Goal: Task Accomplishment & Management: Use online tool/utility

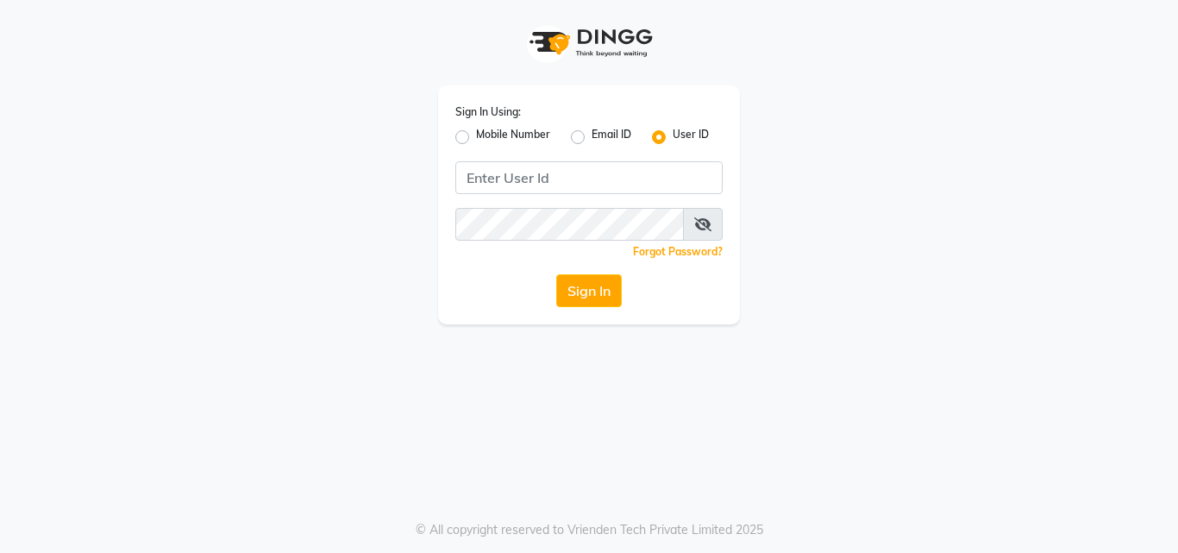
click at [476, 140] on label "Mobile Number" at bounding box center [513, 137] width 74 height 21
click at [476, 138] on input "Mobile Number" at bounding box center [481, 132] width 11 height 11
radio input "true"
radio input "false"
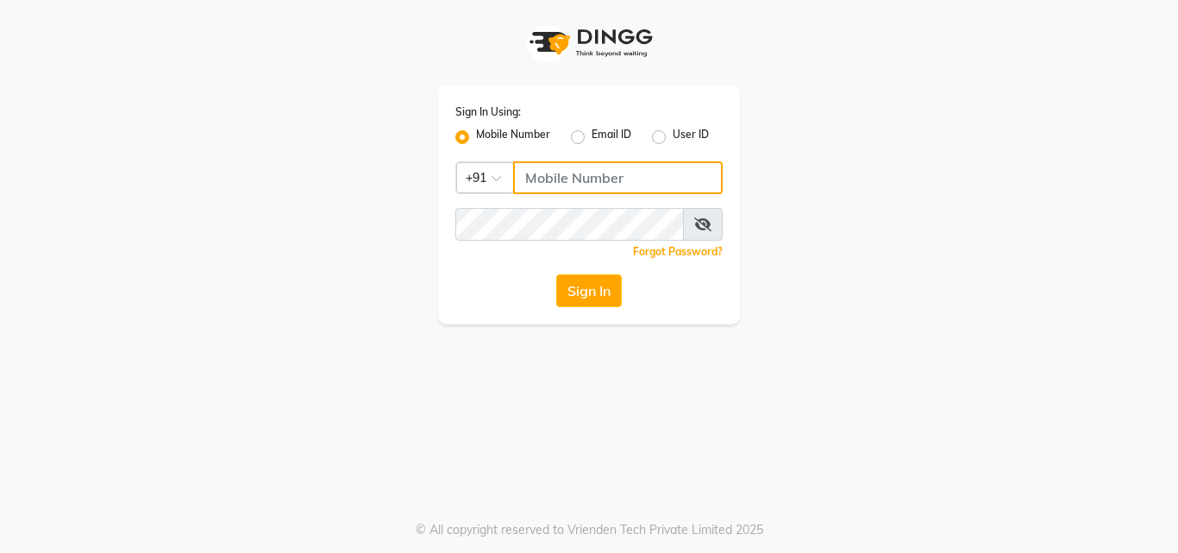
click at [549, 190] on input "Username" at bounding box center [617, 177] width 209 height 33
click at [561, 185] on input "Username" at bounding box center [617, 177] width 209 height 33
type input "9355000102"
click at [583, 243] on div "Forgot Password?" at bounding box center [588, 251] width 267 height 18
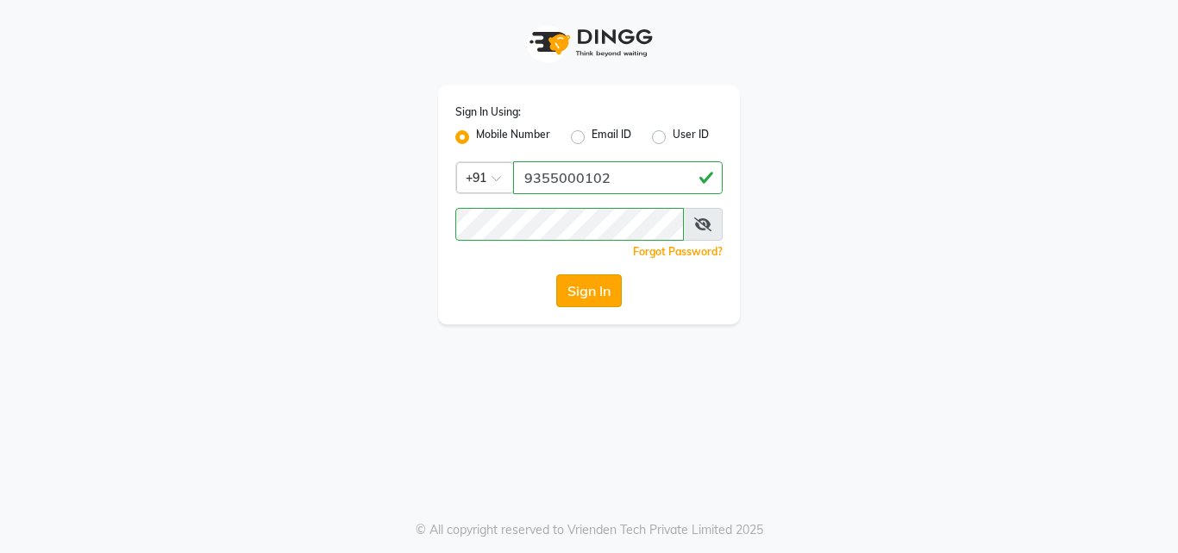
click at [590, 306] on button "Sign In" at bounding box center [589, 290] width 66 height 33
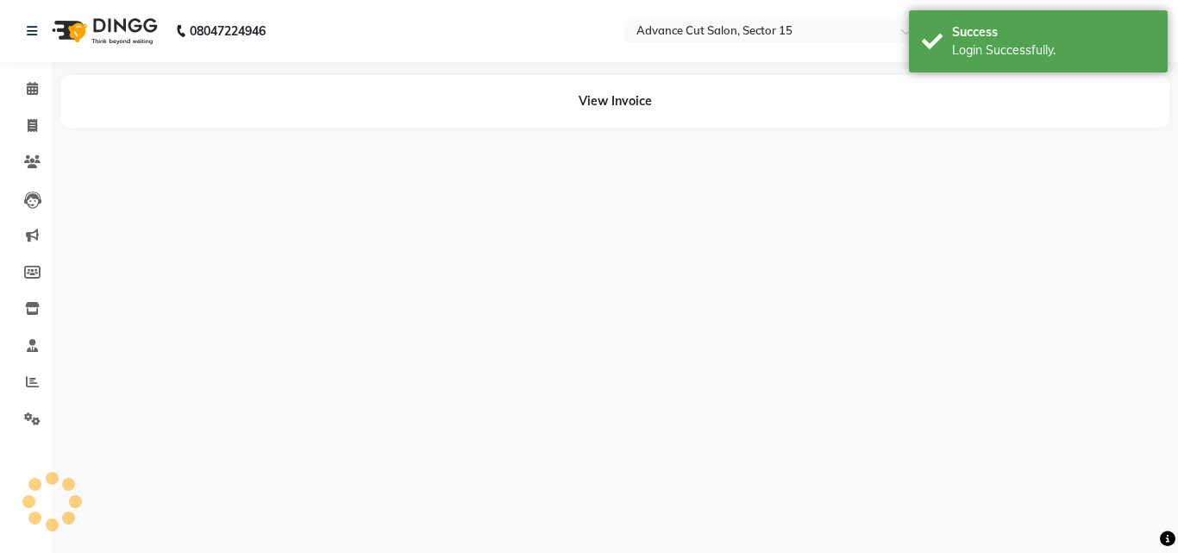
select select "en"
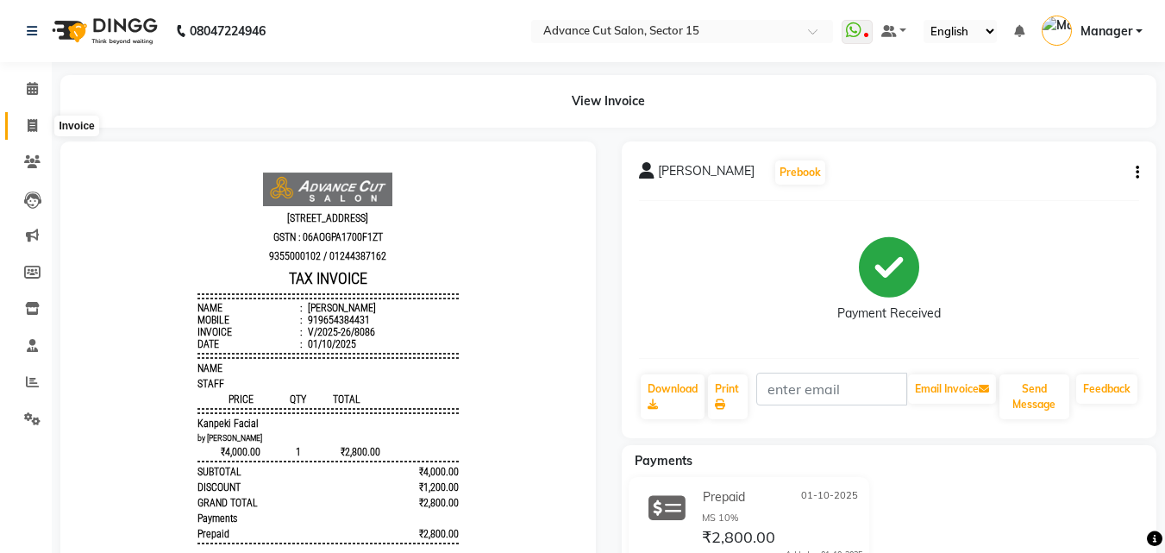
click at [26, 123] on span at bounding box center [32, 126] width 30 height 20
click at [48, 125] on ngb-tooltip-window "Invoice" at bounding box center [76, 125] width 59 height 29
click at [23, 126] on span at bounding box center [32, 126] width 30 height 20
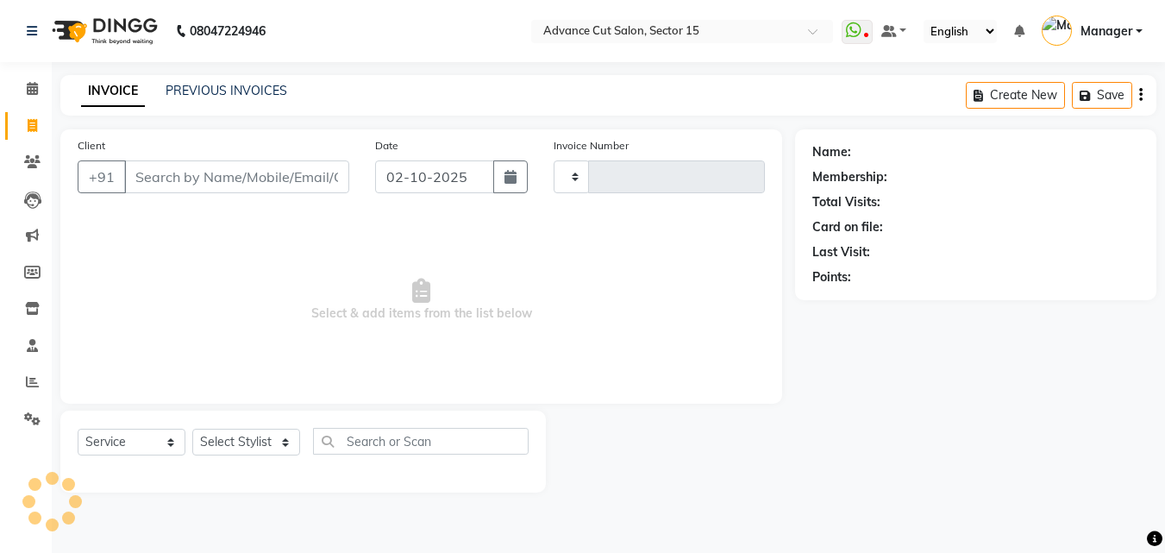
click at [22, 126] on span at bounding box center [32, 126] width 30 height 20
select select "service"
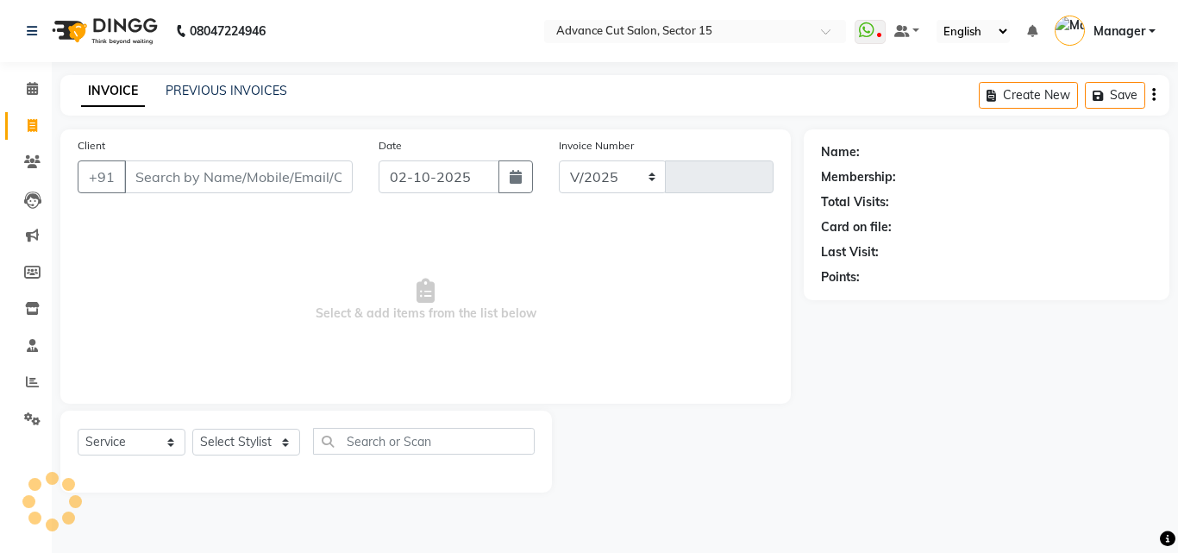
select select "6255"
type input "8087"
click at [215, 81] on div "INVOICE PREVIOUS INVOICES Create New Save" at bounding box center [614, 95] width 1109 height 41
click at [219, 90] on link "PREVIOUS INVOICES" at bounding box center [227, 91] width 122 height 16
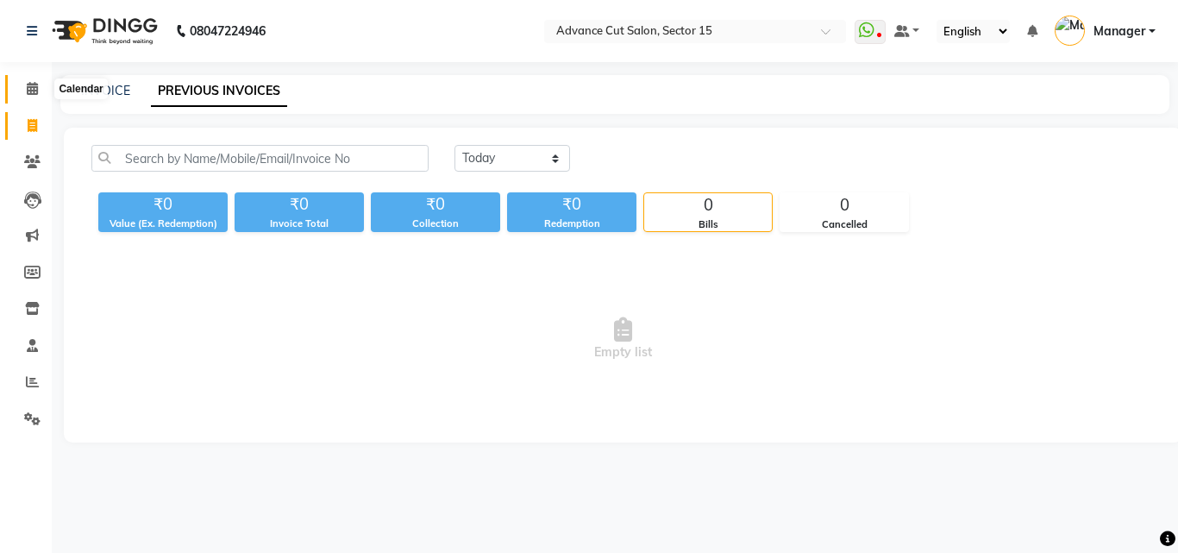
click at [28, 98] on span at bounding box center [32, 89] width 30 height 20
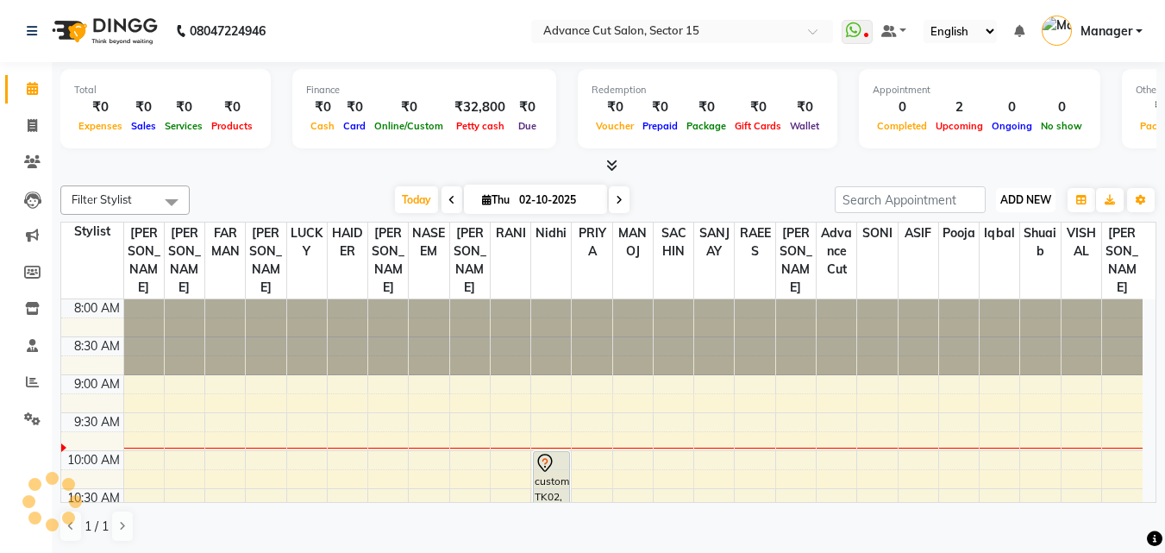
click at [1031, 194] on span "ADD NEW" at bounding box center [1025, 199] width 51 height 13
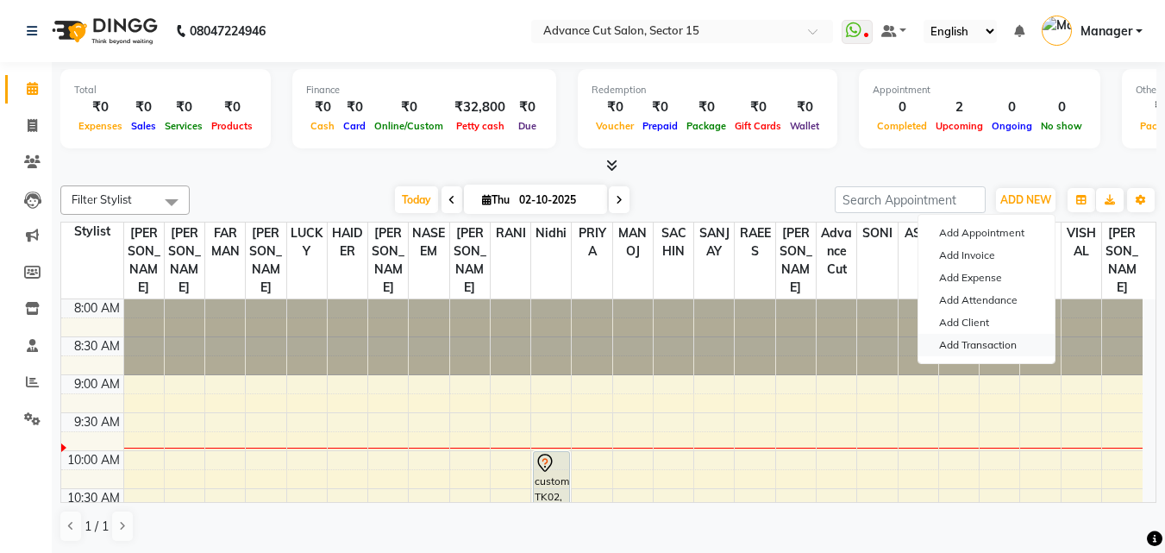
click at [993, 353] on link "Add Transaction" at bounding box center [986, 345] width 136 height 22
select select "direct"
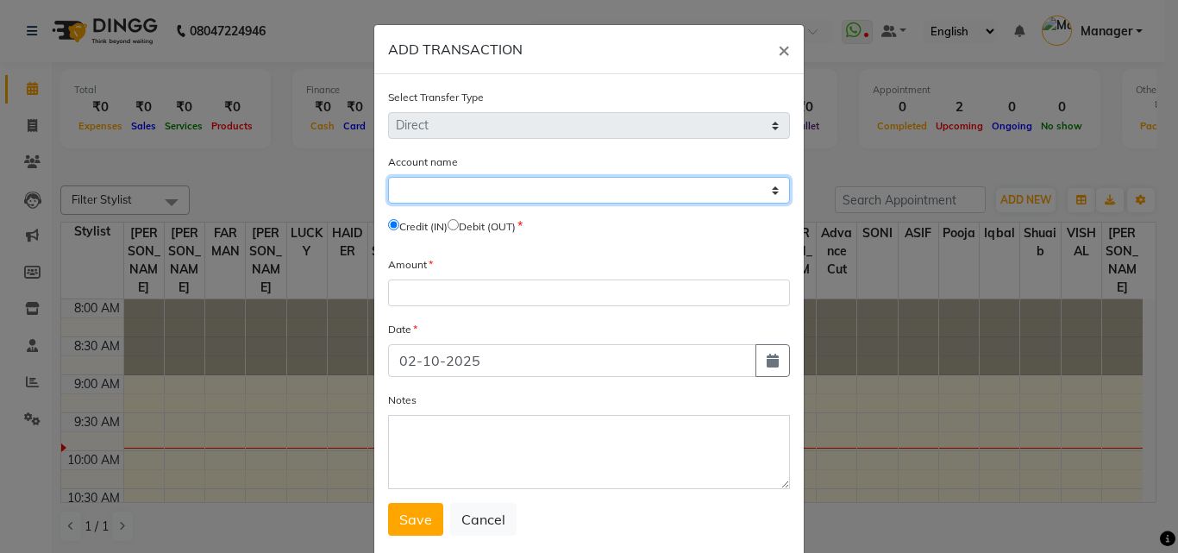
click at [500, 178] on select "Select Petty Cash Default Account" at bounding box center [589, 190] width 402 height 27
click at [491, 191] on select "Select Petty Cash Default Account" at bounding box center [589, 190] width 402 height 27
click at [492, 193] on select "Select Petty Cash Default Account" at bounding box center [589, 190] width 402 height 27
select select "5250"
click at [388, 177] on select "Select Petty Cash Default Account" at bounding box center [589, 190] width 402 height 27
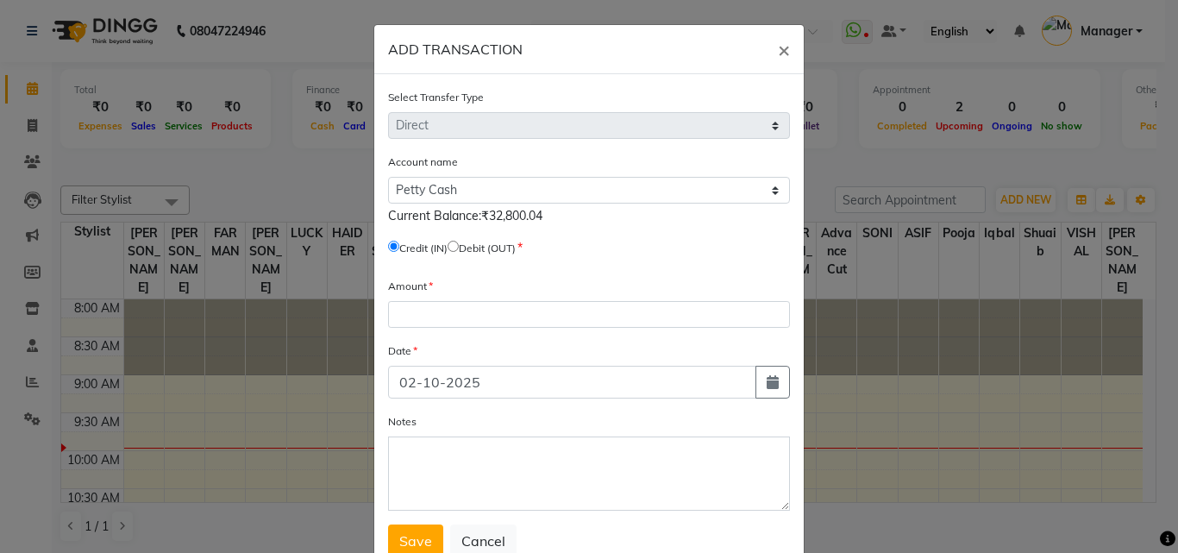
click at [479, 291] on div "Amount" at bounding box center [589, 302] width 402 height 51
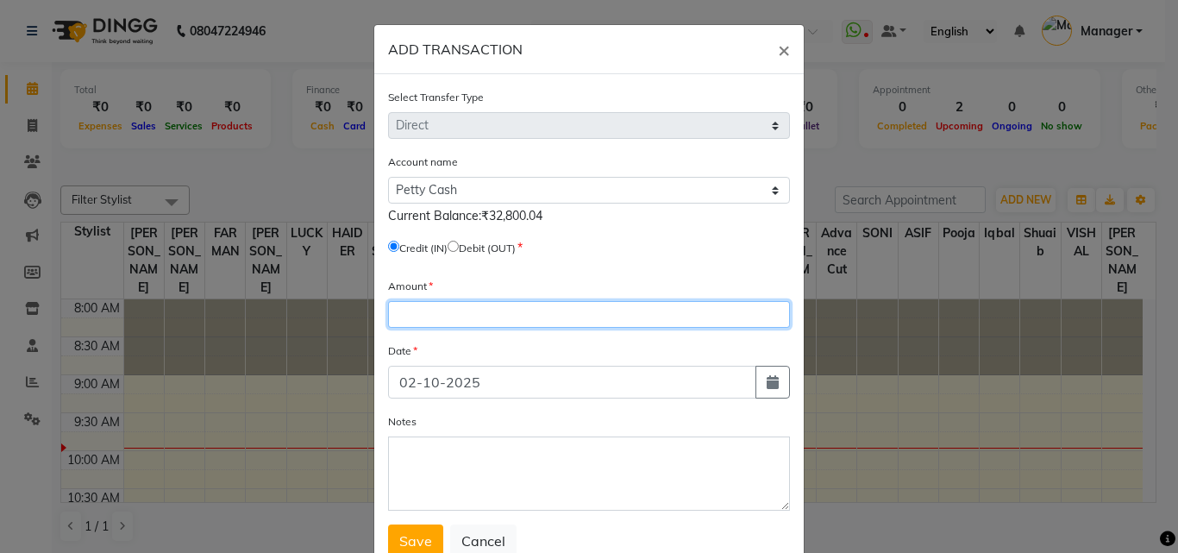
click at [476, 311] on input "number" at bounding box center [589, 314] width 402 height 27
type input "32800"
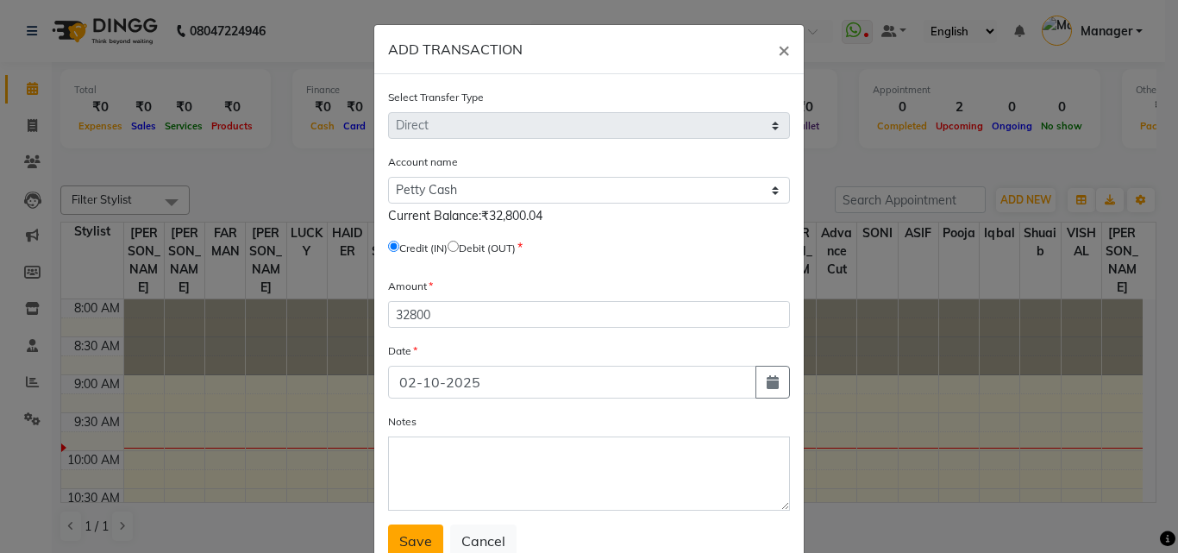
click at [413, 552] on button "Save" at bounding box center [415, 540] width 55 height 33
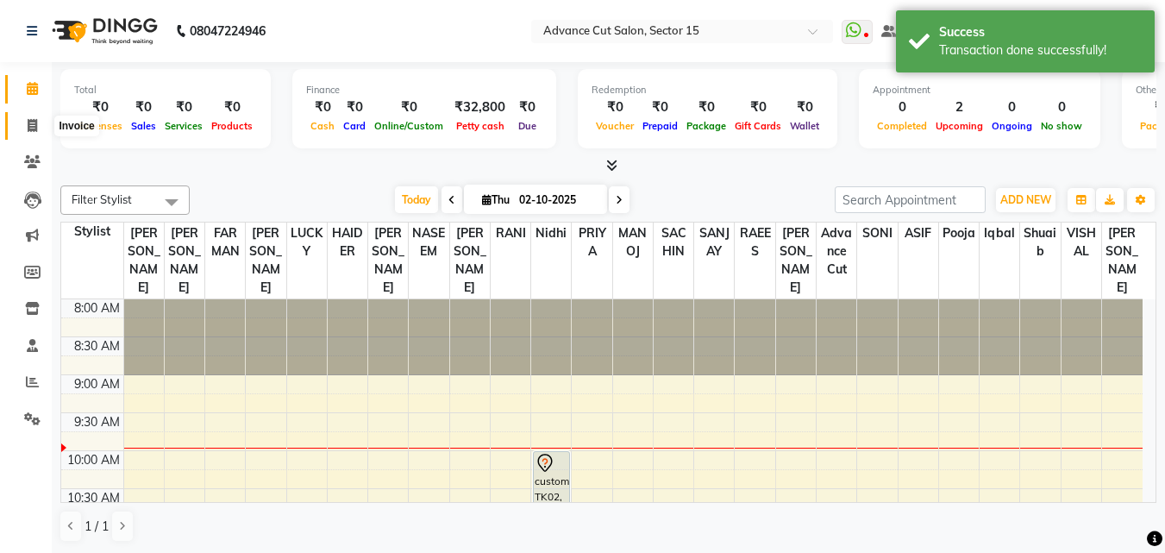
click at [29, 128] on icon at bounding box center [32, 125] width 9 height 13
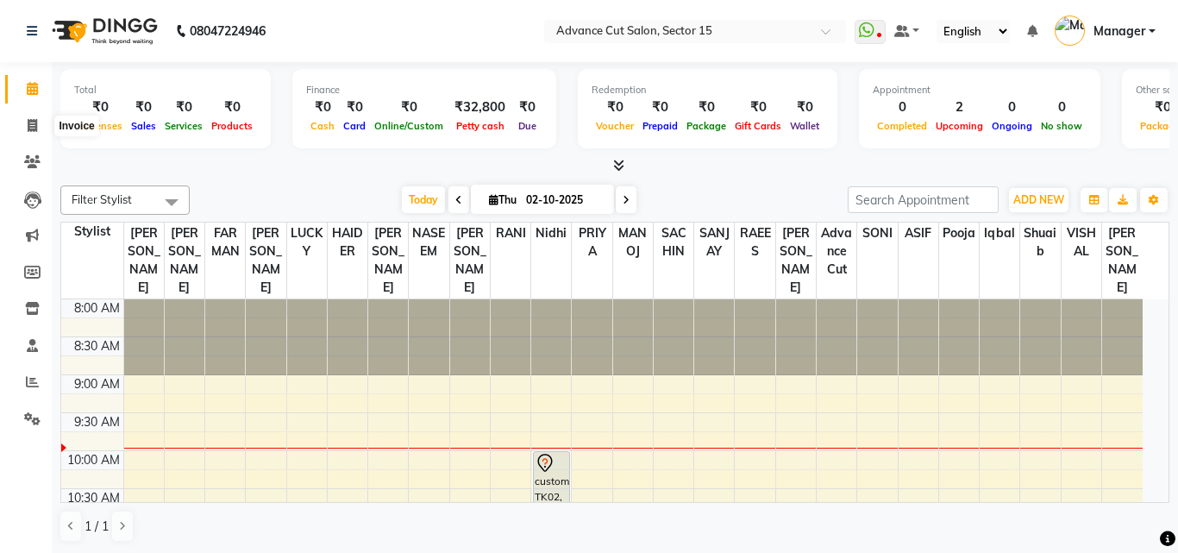
select select "6255"
select select "service"
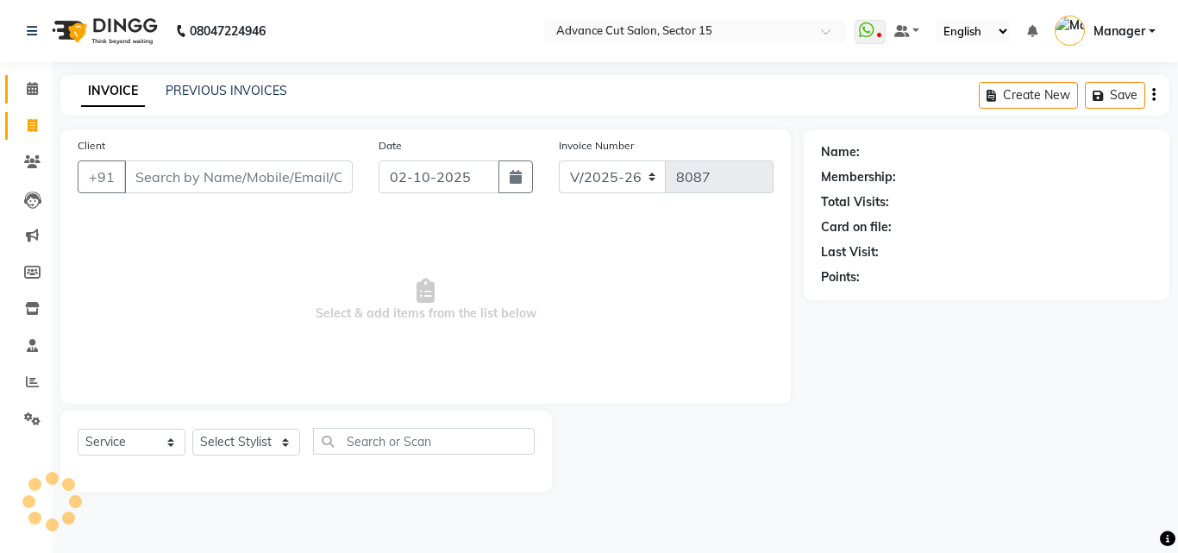
click at [16, 96] on link "Calendar" at bounding box center [25, 89] width 41 height 28
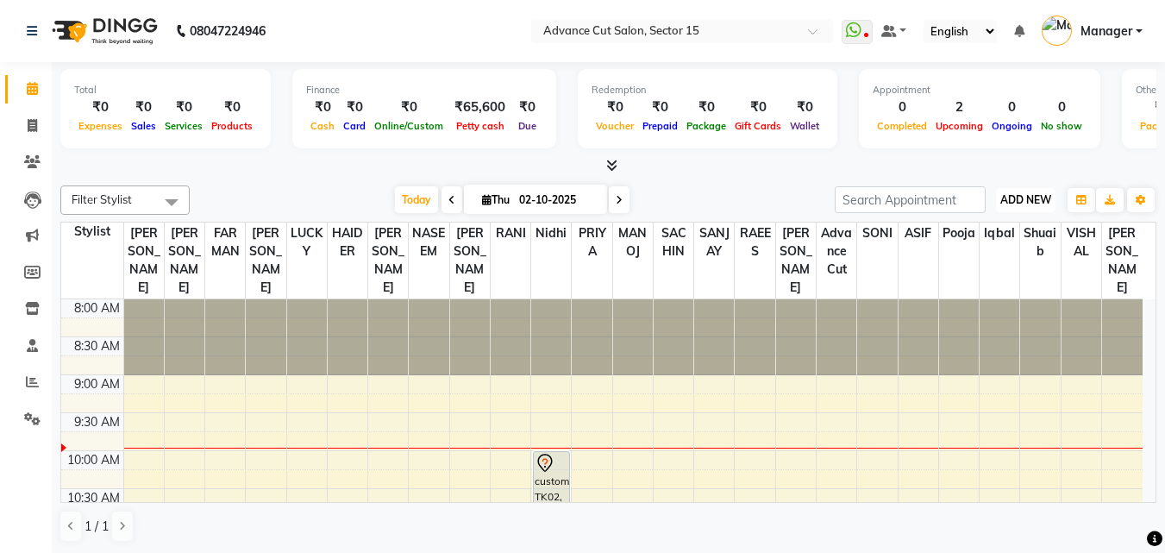
click at [1008, 204] on span "ADD NEW" at bounding box center [1025, 199] width 51 height 13
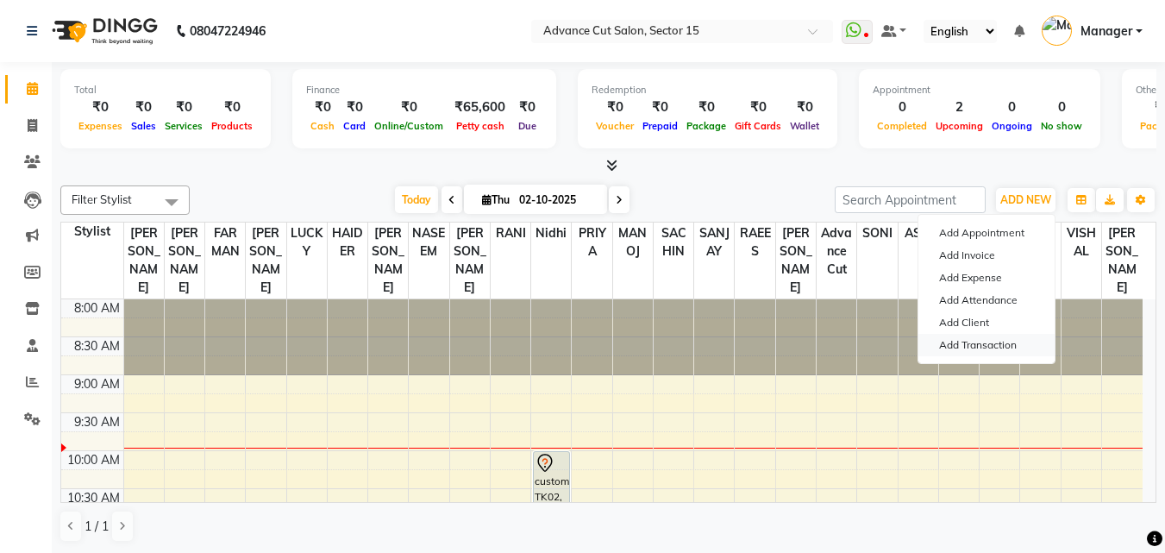
click at [973, 341] on link "Add Transaction" at bounding box center [986, 345] width 136 height 22
select select "direct"
select select
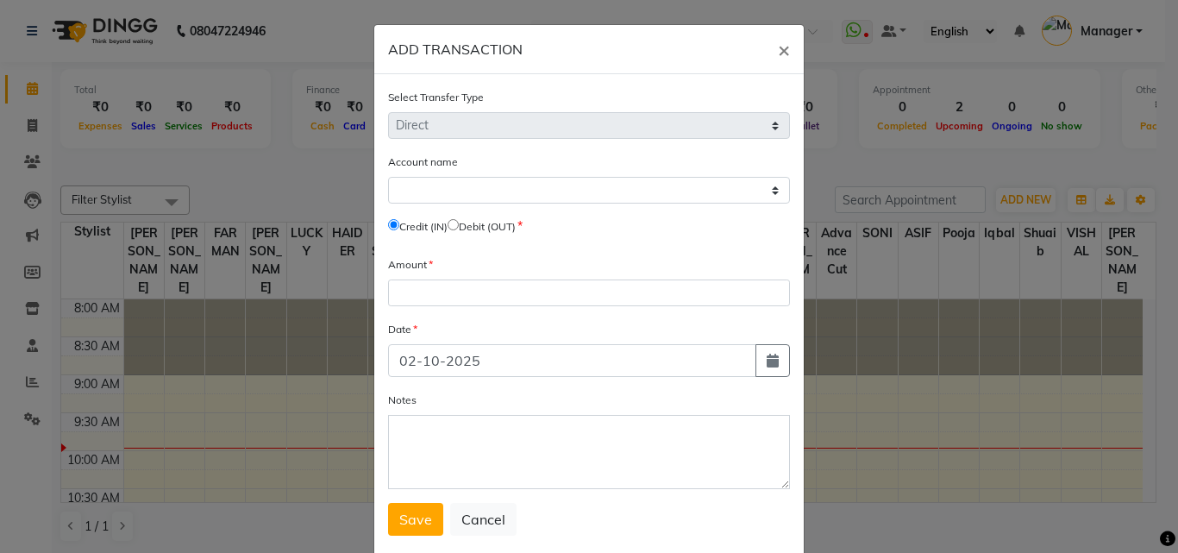
click at [459, 222] on input "radio" at bounding box center [452, 224] width 11 height 11
radio input "true"
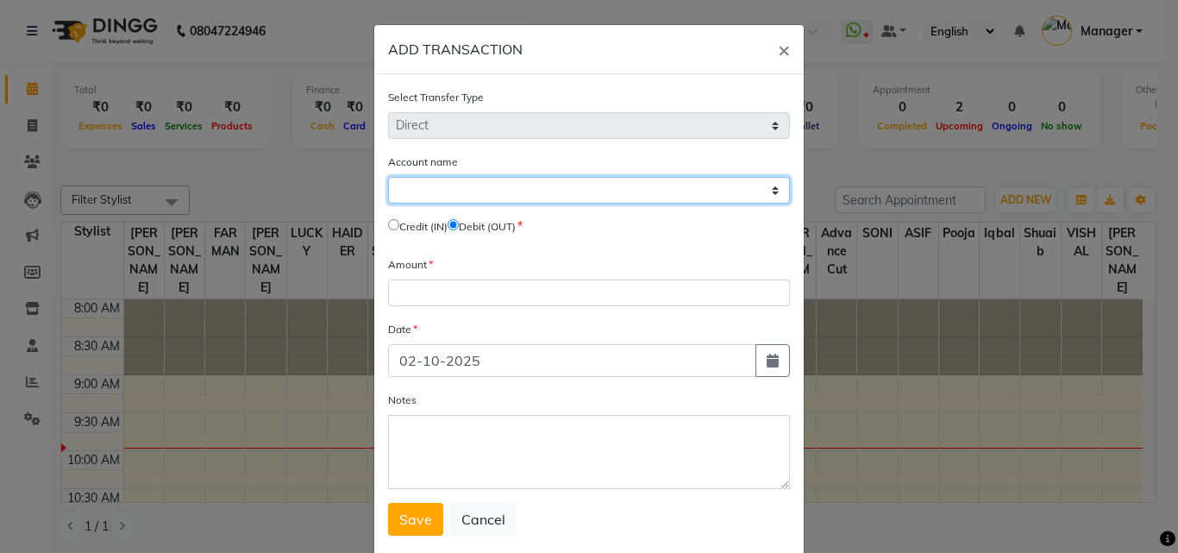
click at [470, 191] on select "Select Petty Cash Default Account" at bounding box center [589, 190] width 402 height 27
select select "5250"
click at [388, 177] on select "Select Petty Cash Default Account" at bounding box center [589, 190] width 402 height 27
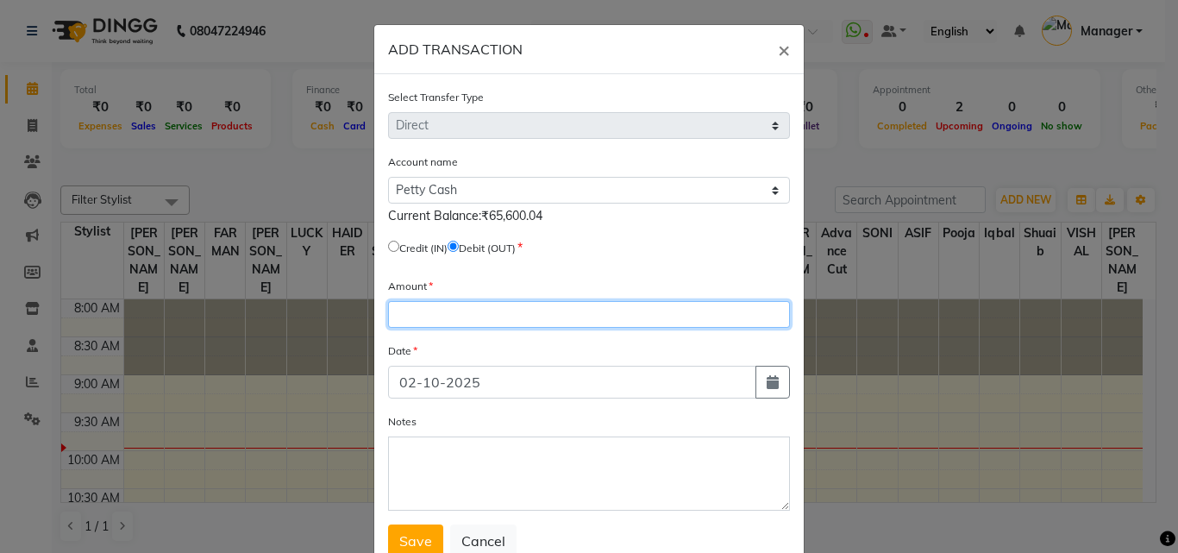
click at [436, 308] on input "number" at bounding box center [589, 314] width 402 height 27
type input "65600"
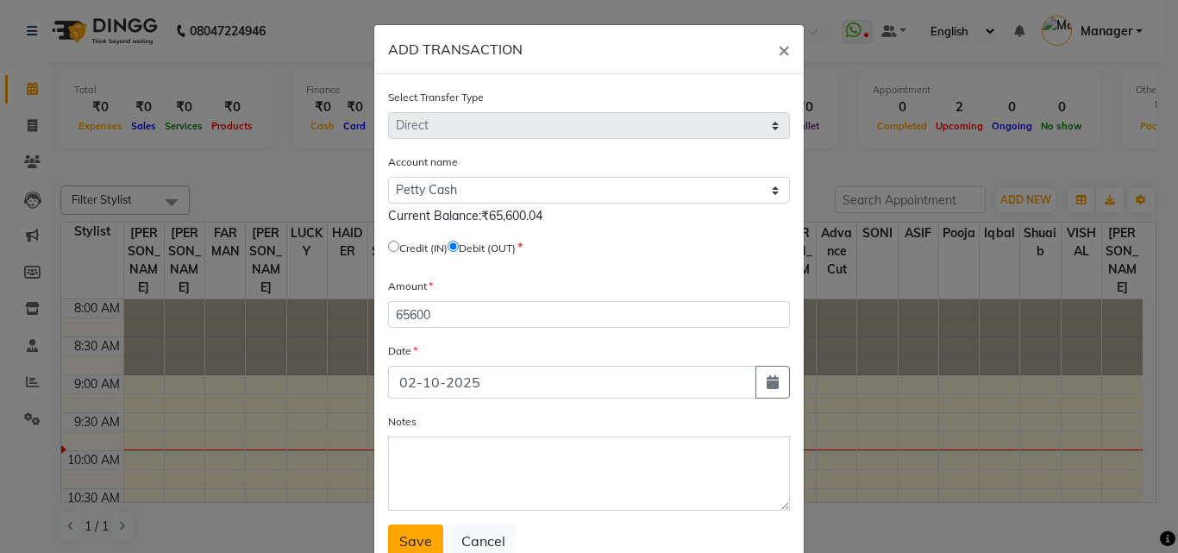
click at [426, 545] on button "Save" at bounding box center [415, 540] width 55 height 33
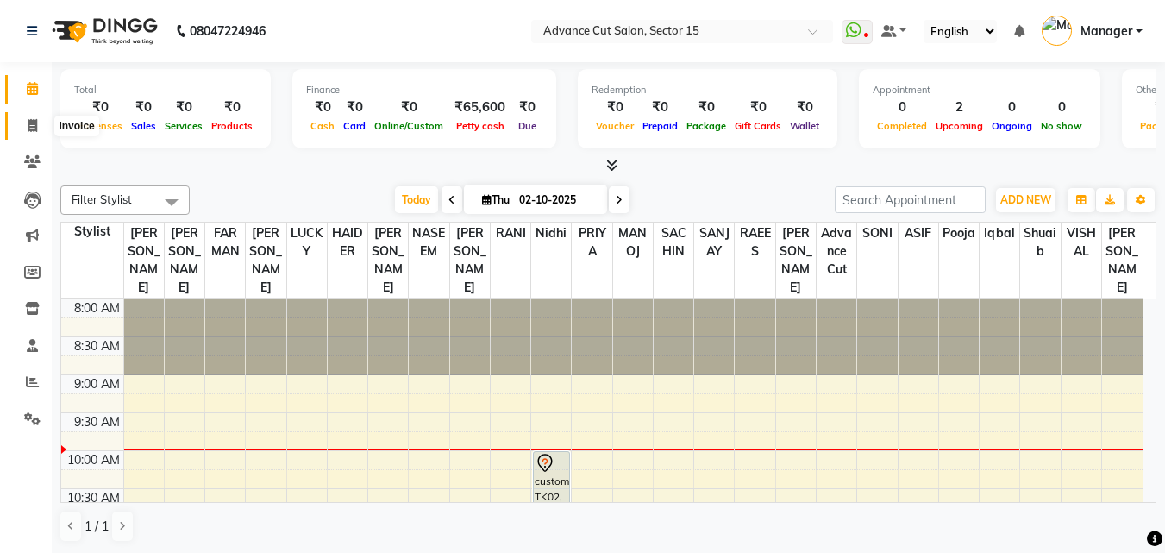
click at [22, 128] on span at bounding box center [32, 126] width 30 height 20
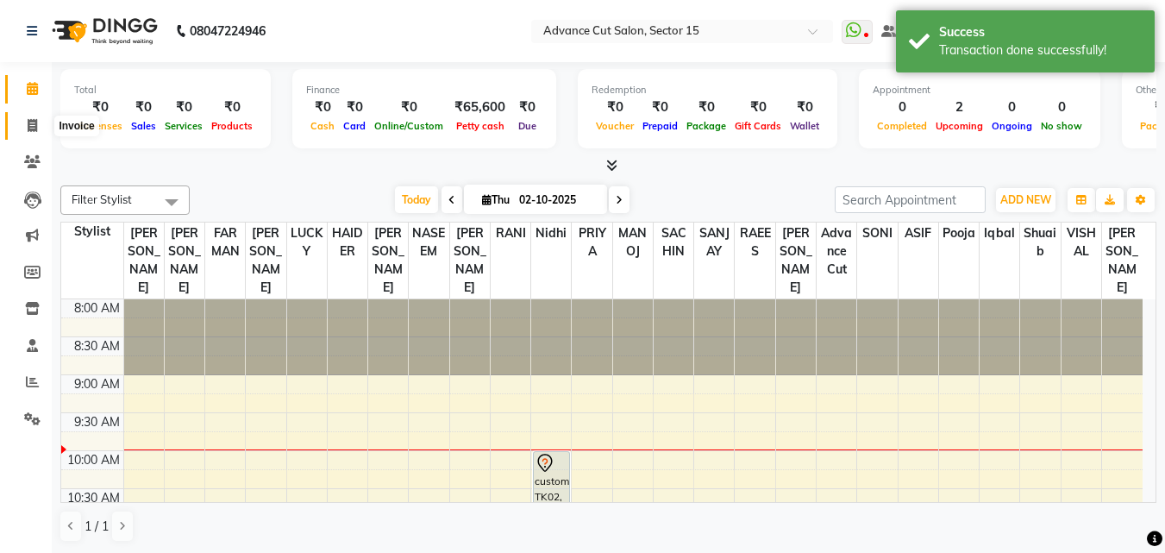
select select "service"
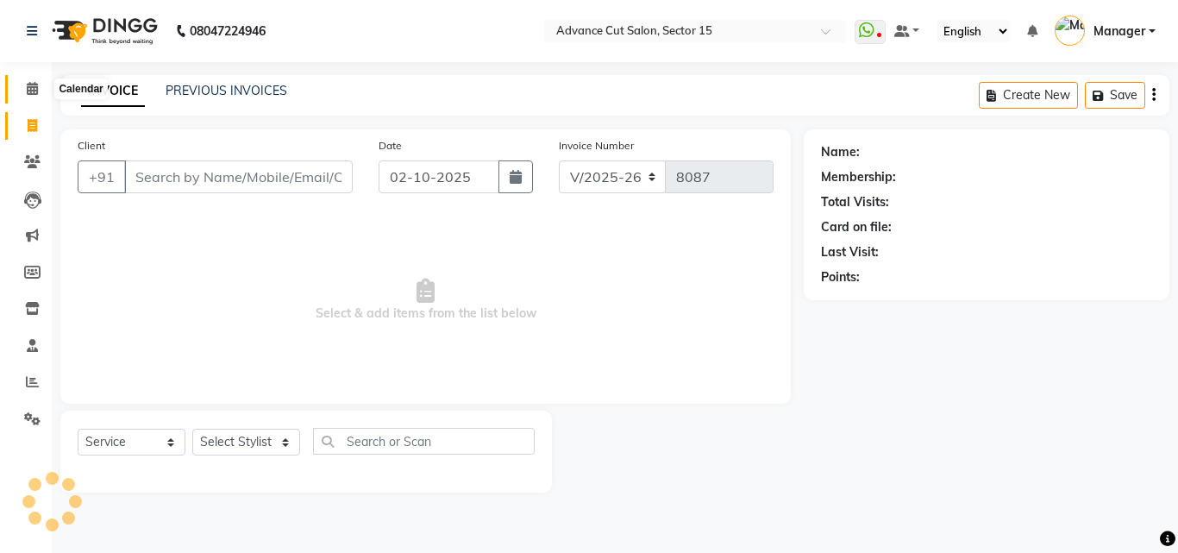
click at [23, 89] on span at bounding box center [32, 89] width 30 height 20
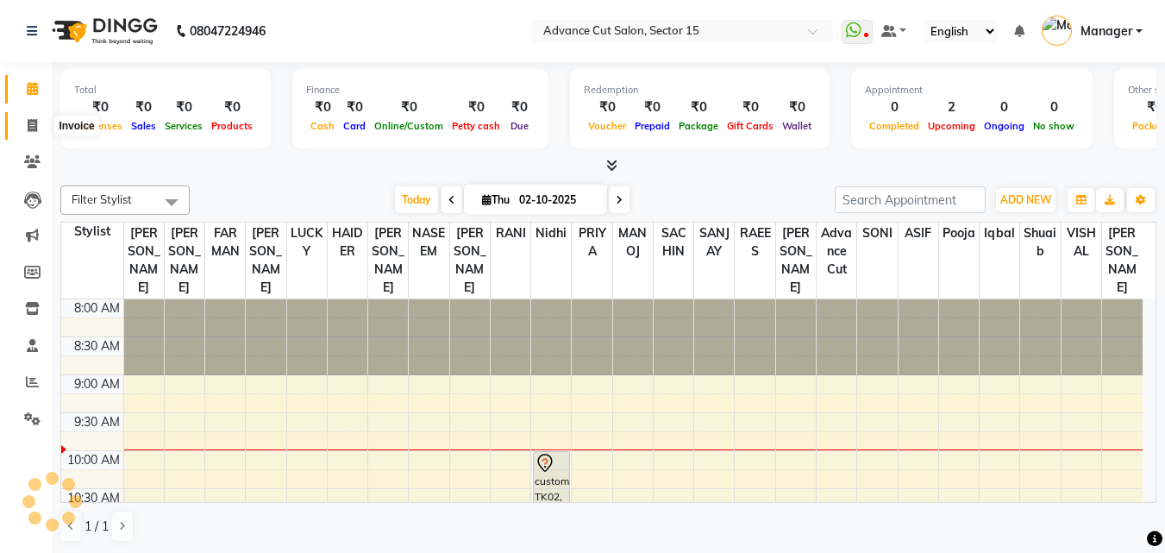
click at [20, 128] on span at bounding box center [32, 126] width 30 height 20
select select "6255"
select select "service"
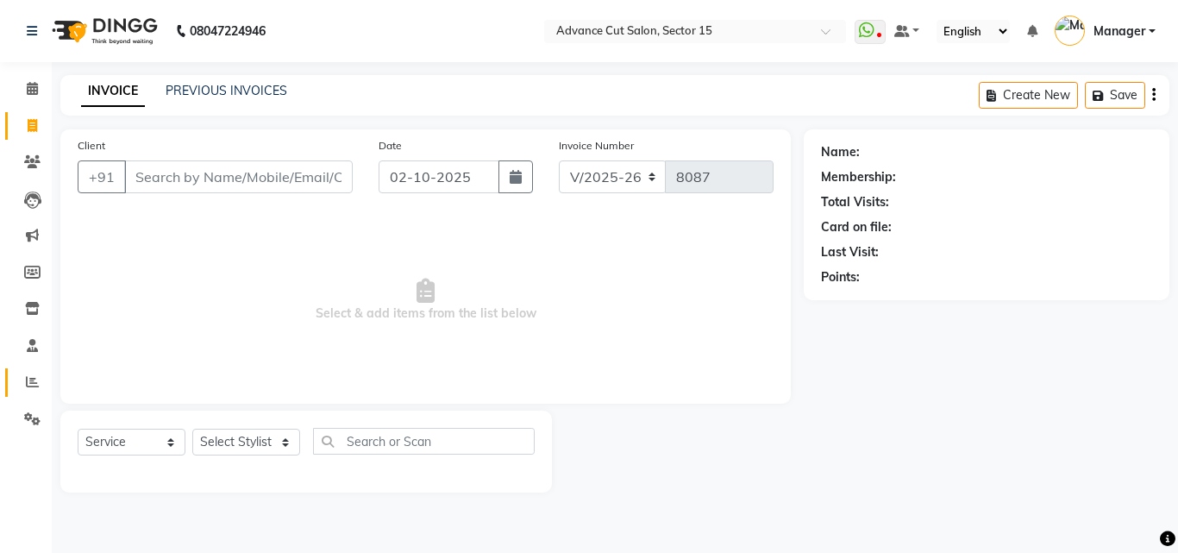
click at [16, 393] on link "Reports" at bounding box center [25, 382] width 41 height 28
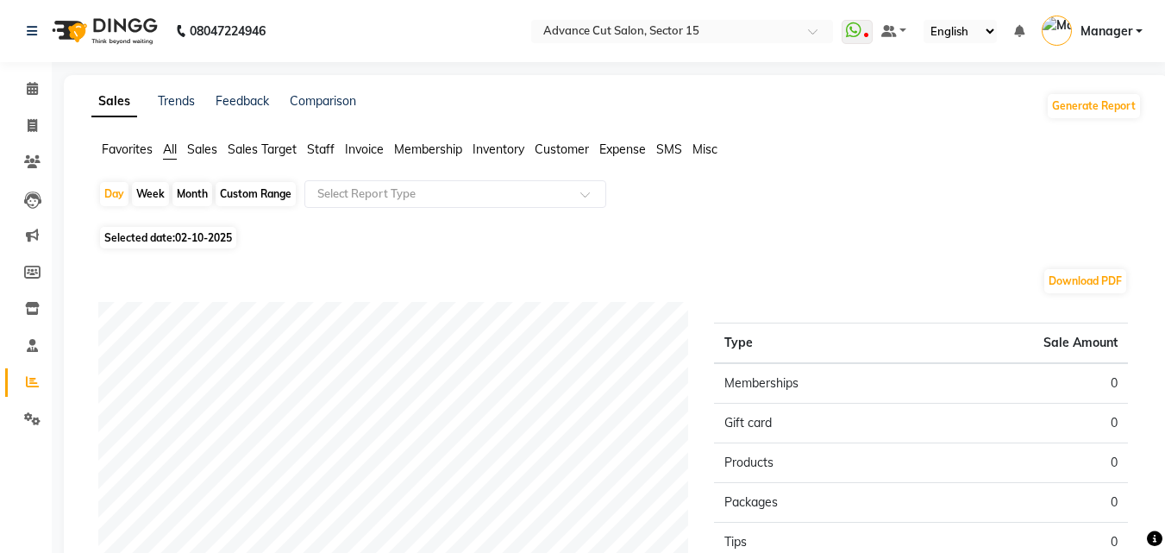
click at [185, 230] on span "Selected date: 02-10-2025" at bounding box center [168, 238] width 136 height 22
select select "10"
select select "2025"
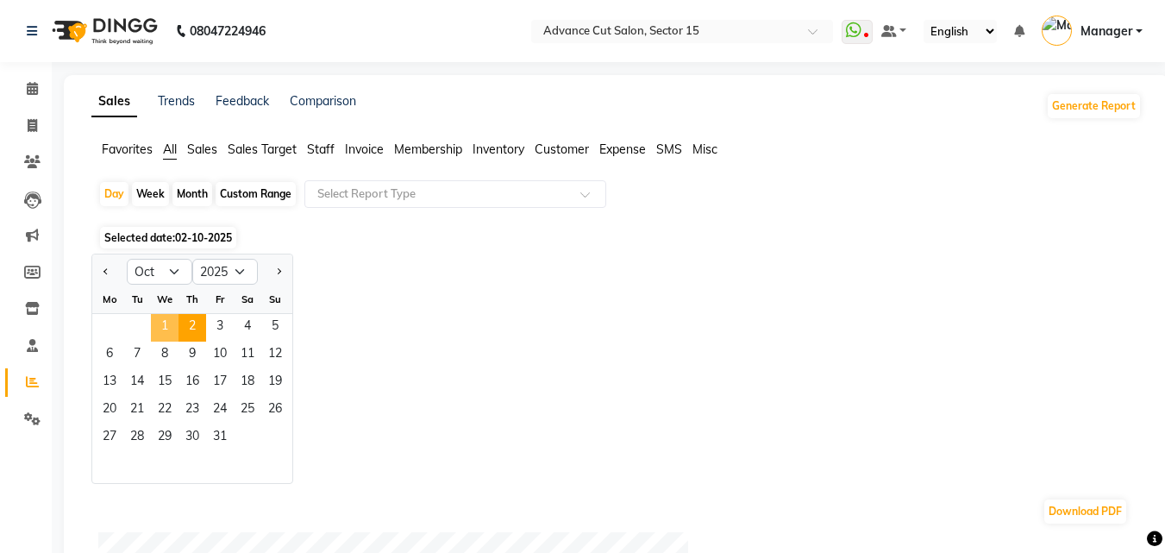
click at [168, 333] on span "1" at bounding box center [165, 328] width 28 height 28
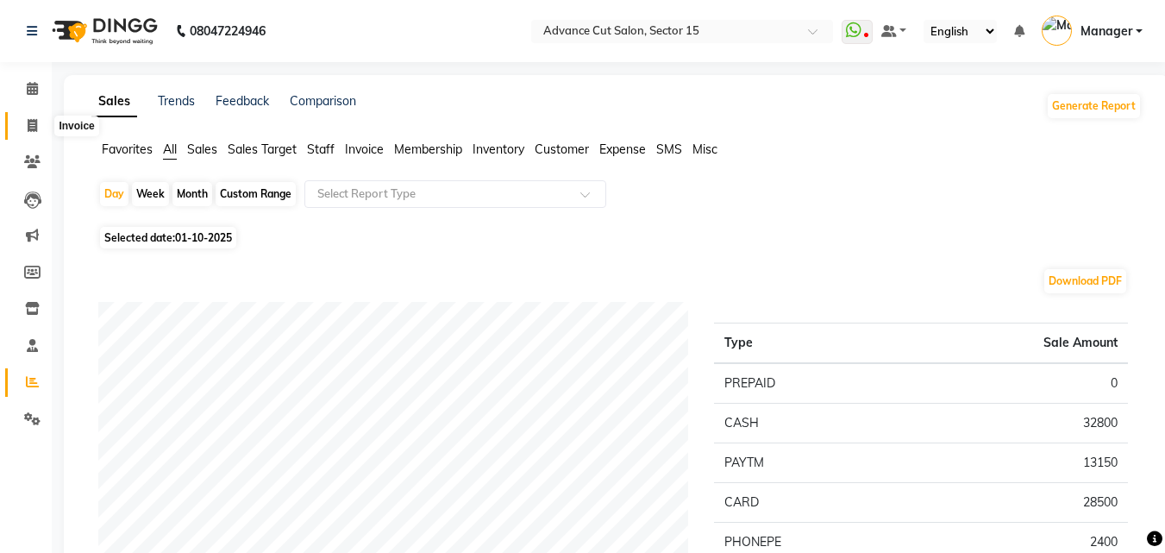
click at [40, 117] on span at bounding box center [32, 126] width 30 height 20
select select "service"
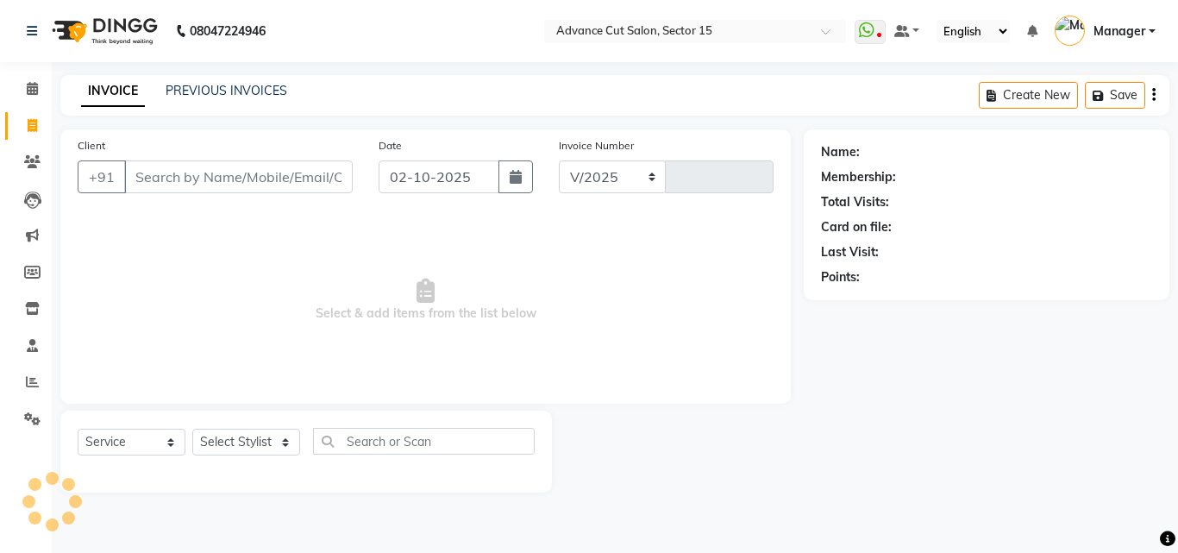
select select "6255"
type input "8087"
click at [260, 89] on link "PREVIOUS INVOICES" at bounding box center [227, 91] width 122 height 16
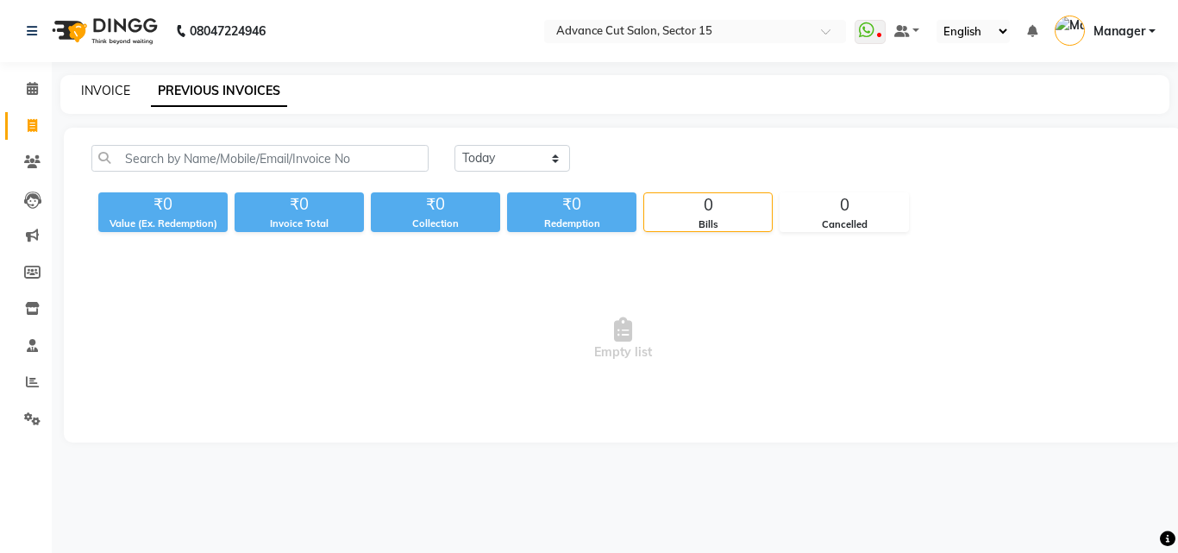
click at [101, 87] on link "INVOICE" at bounding box center [105, 91] width 49 height 16
select select "service"
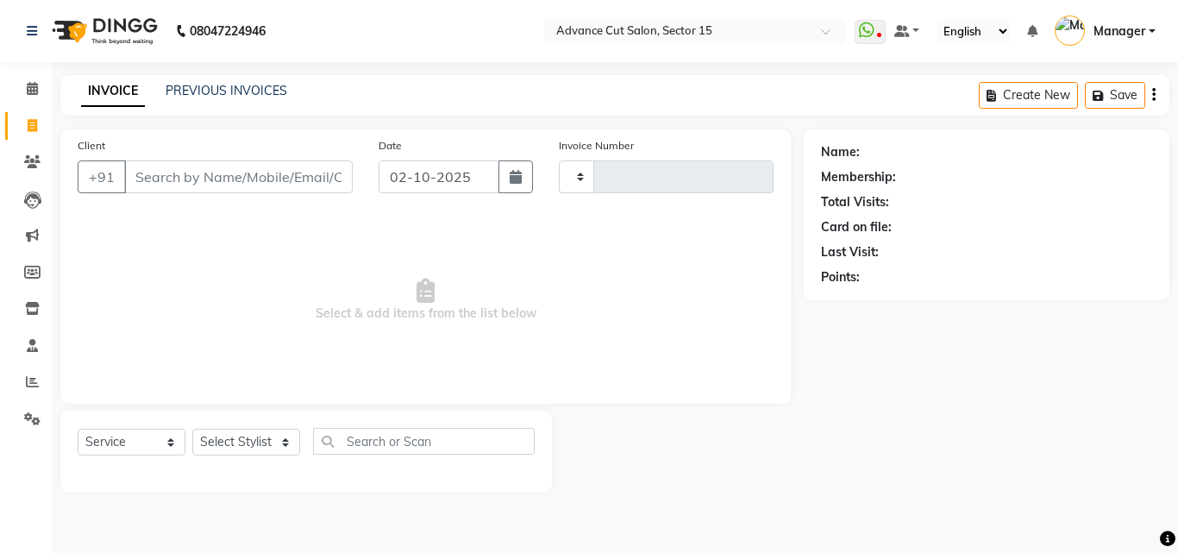
type input "8087"
select select "6255"
click at [229, 190] on input "Client" at bounding box center [238, 176] width 228 height 33
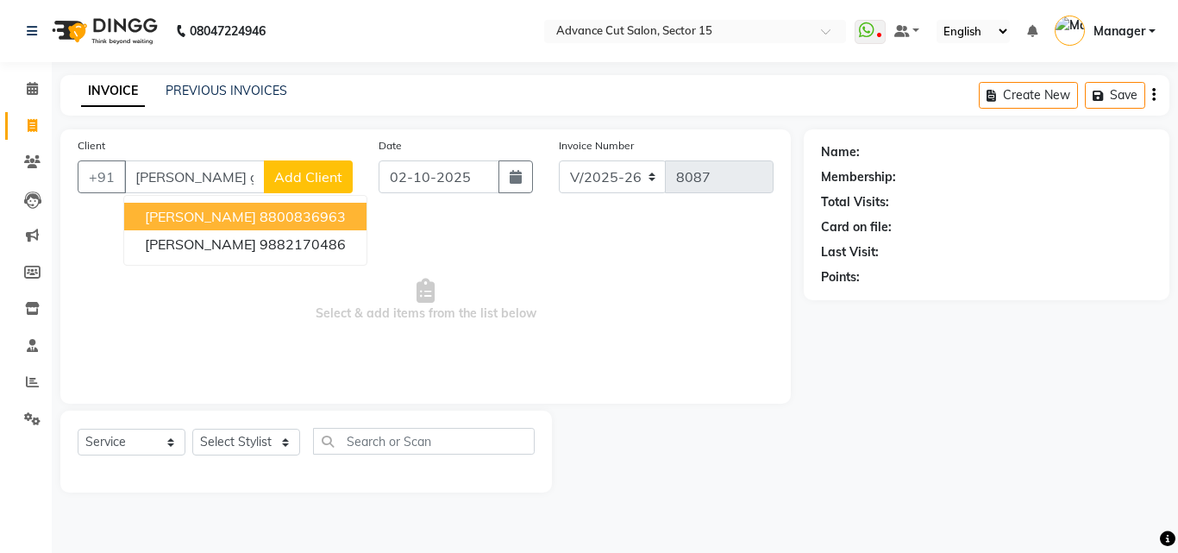
click at [259, 219] on ngb-highlight "8800836963" at bounding box center [302, 216] width 86 height 17
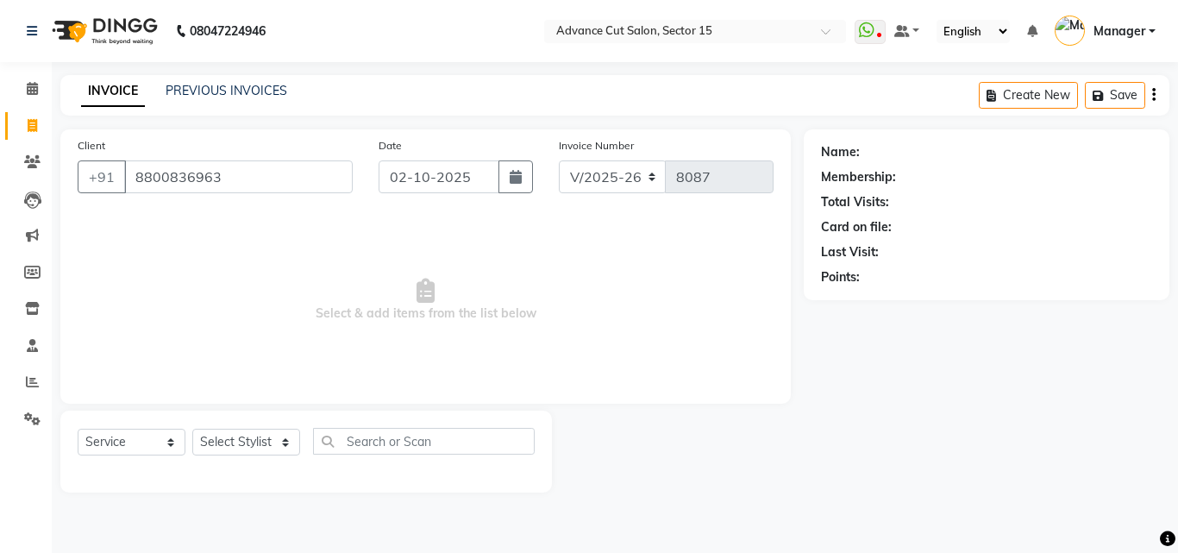
type input "8800836963"
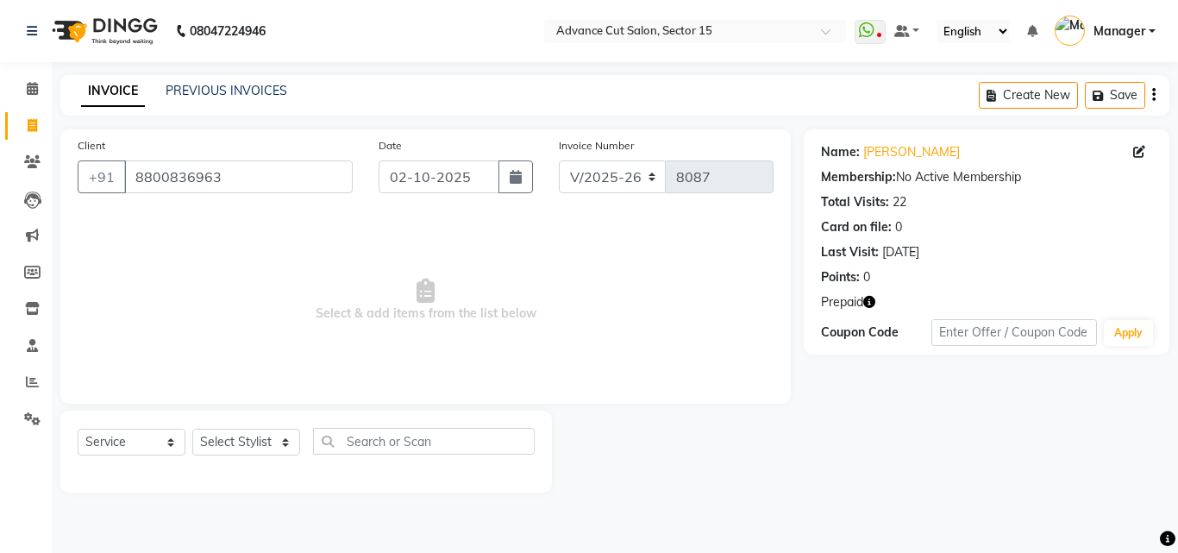
click at [869, 306] on icon "button" at bounding box center [869, 302] width 12 height 12
click at [870, 300] on icon "button" at bounding box center [869, 302] width 12 height 12
click at [867, 297] on icon "button" at bounding box center [869, 302] width 12 height 12
click at [28, 122] on icon at bounding box center [32, 125] width 9 height 13
select select "service"
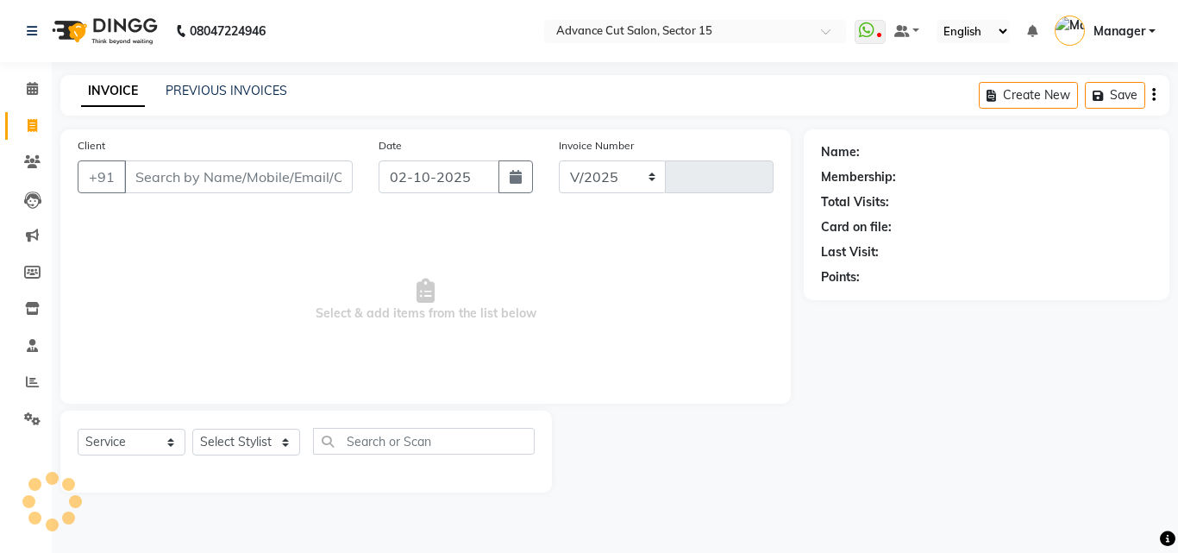
select select "6255"
type input "8087"
click at [253, 166] on input "Client" at bounding box center [238, 176] width 228 height 33
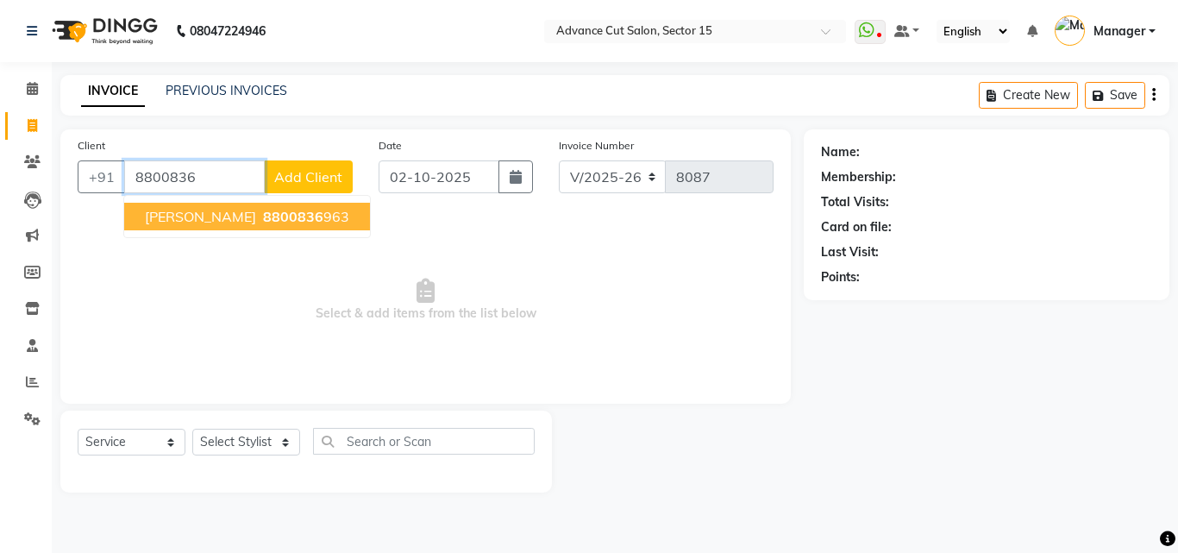
click at [292, 212] on ngb-highlight "8800836 963" at bounding box center [304, 216] width 90 height 17
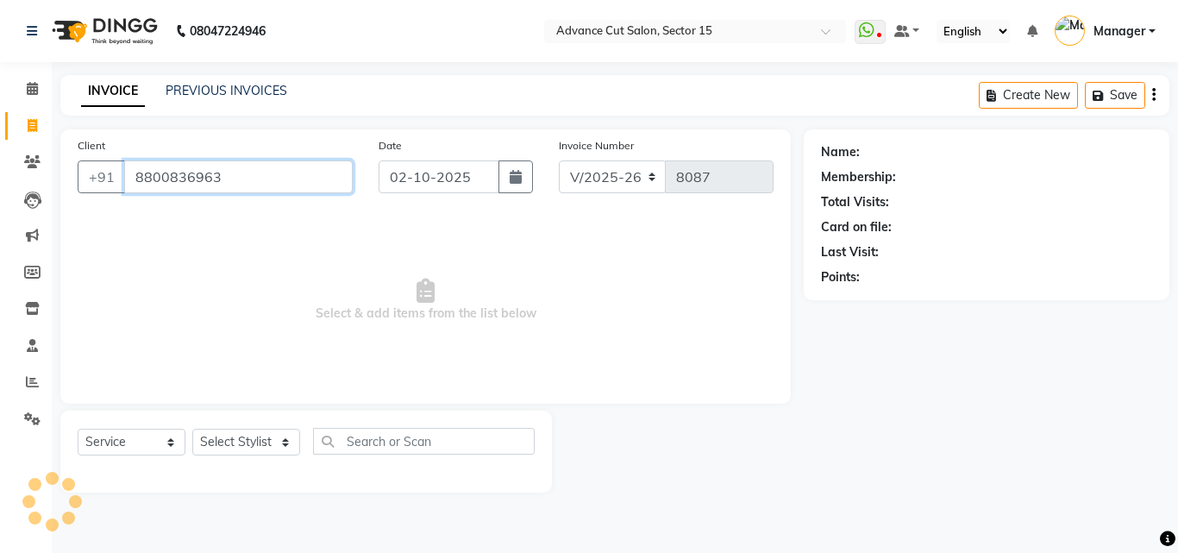
type input "8800836963"
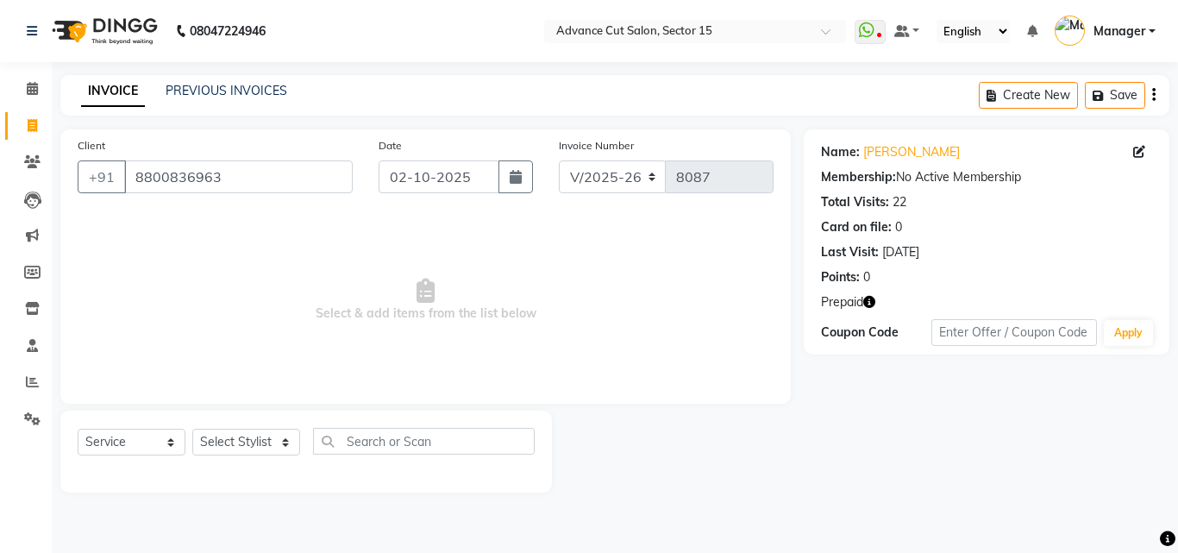
click at [907, 166] on div "Name: Renu Gupta Membership: No Active Membership Total Visits: 22 Card on file…" at bounding box center [986, 211] width 331 height 150
click at [907, 160] on link "Renu Gupta" at bounding box center [911, 152] width 97 height 18
click at [253, 445] on select "Select Stylist Advance Cut ASIF FARMAN HAIDER Iqbal KASHISH LUCKY Manager MANOJ…" at bounding box center [246, 441] width 108 height 27
select select "85929"
click at [252, 445] on select "Select Stylist Advance Cut ASIF FARMAN HAIDER Iqbal KASHISH LUCKY Manager MANOJ…" at bounding box center [246, 441] width 108 height 27
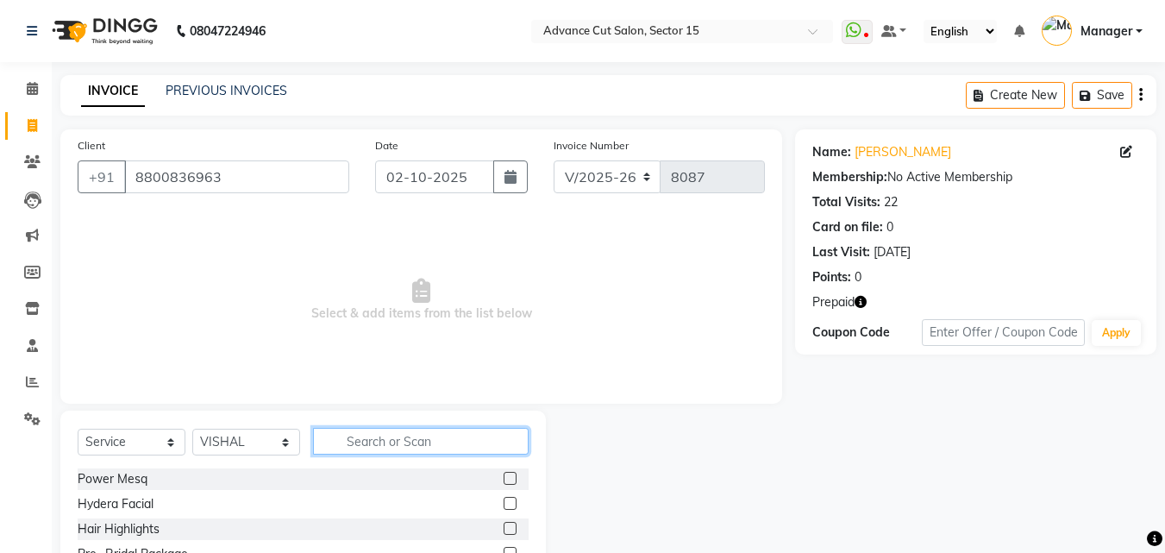
click at [421, 445] on input "text" at bounding box center [421, 441] width 216 height 27
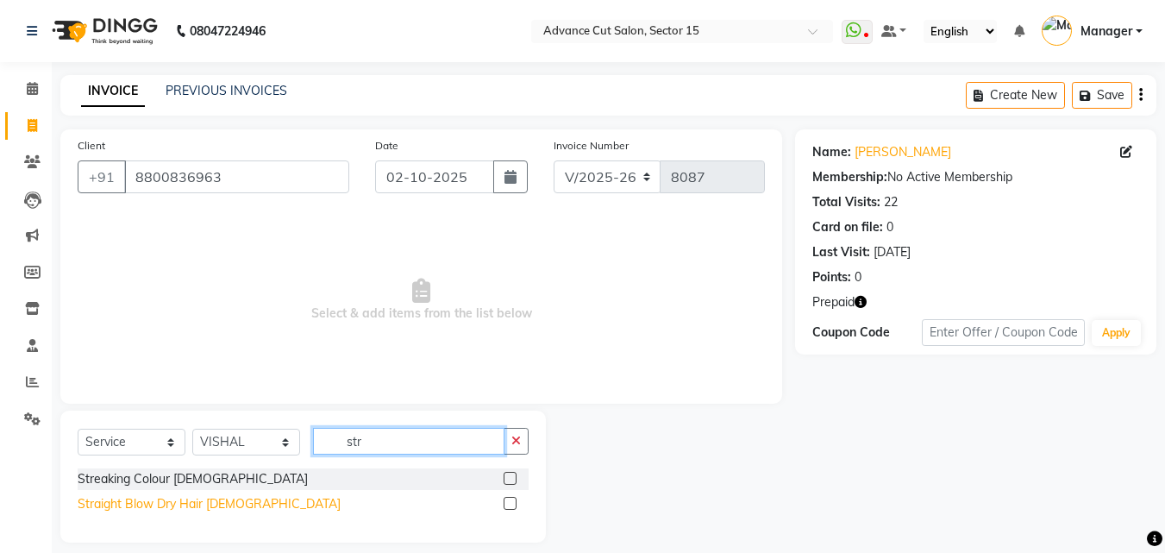
type input "str"
click at [214, 502] on div "Straight Blow Dry Hair Female" at bounding box center [209, 504] width 263 height 18
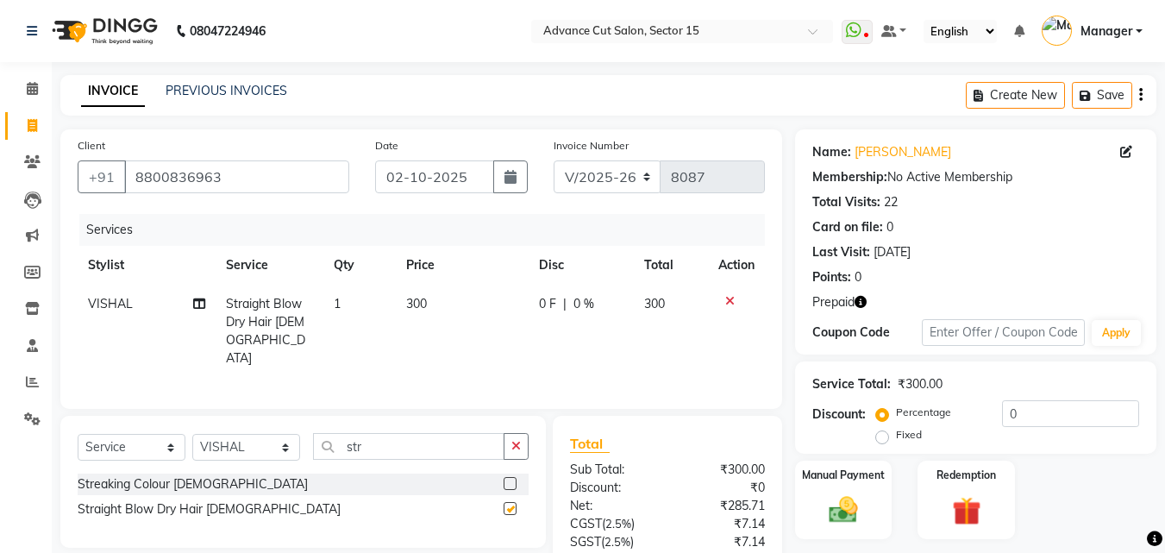
checkbox input "false"
click at [988, 406] on div "Percentage Fixed" at bounding box center [940, 424] width 122 height 45
click at [1003, 417] on input "0" at bounding box center [1070, 413] width 137 height 27
type input "40"
click at [980, 509] on img at bounding box center [965, 510] width 48 height 37
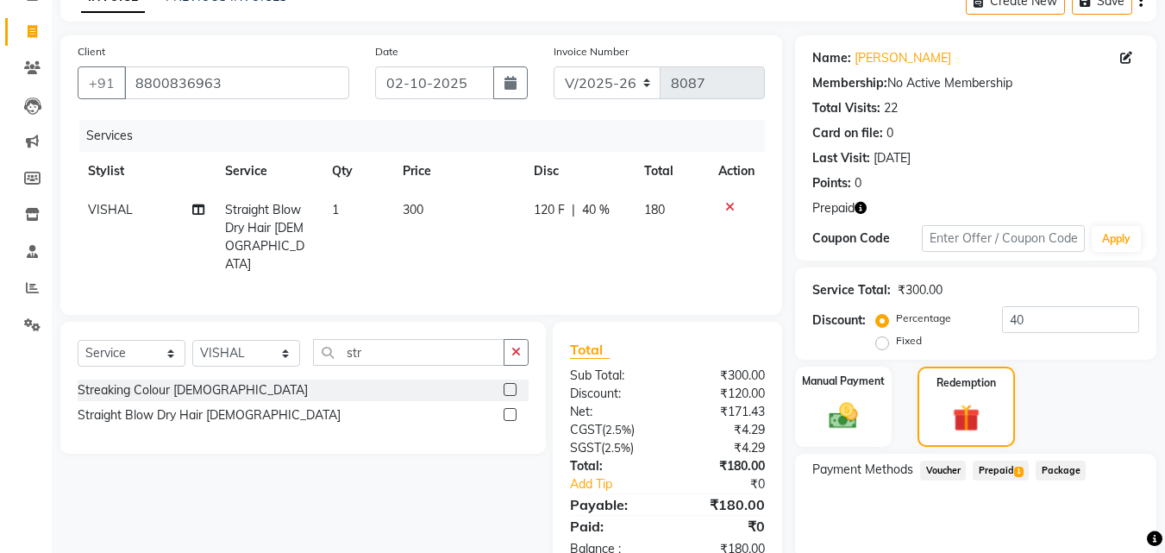
scroll to position [159, 0]
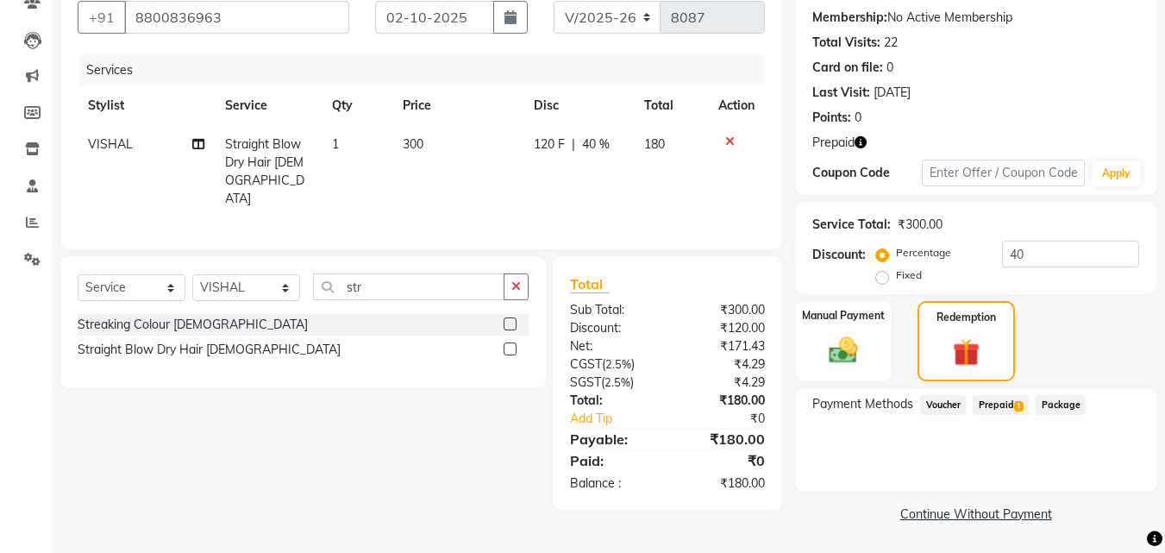
click at [1002, 422] on div "Payment Methods Voucher Prepaid 1 Package" at bounding box center [975, 439] width 361 height 103
click at [1007, 409] on span "Prepaid 1" at bounding box center [1000, 405] width 56 height 20
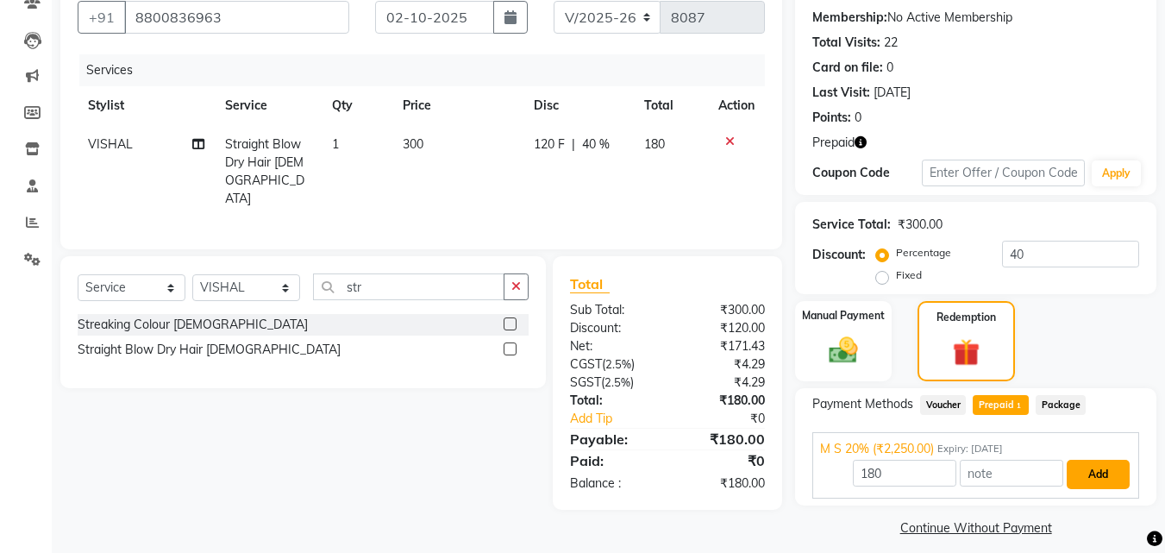
click at [1117, 482] on button "Add" at bounding box center [1097, 473] width 63 height 29
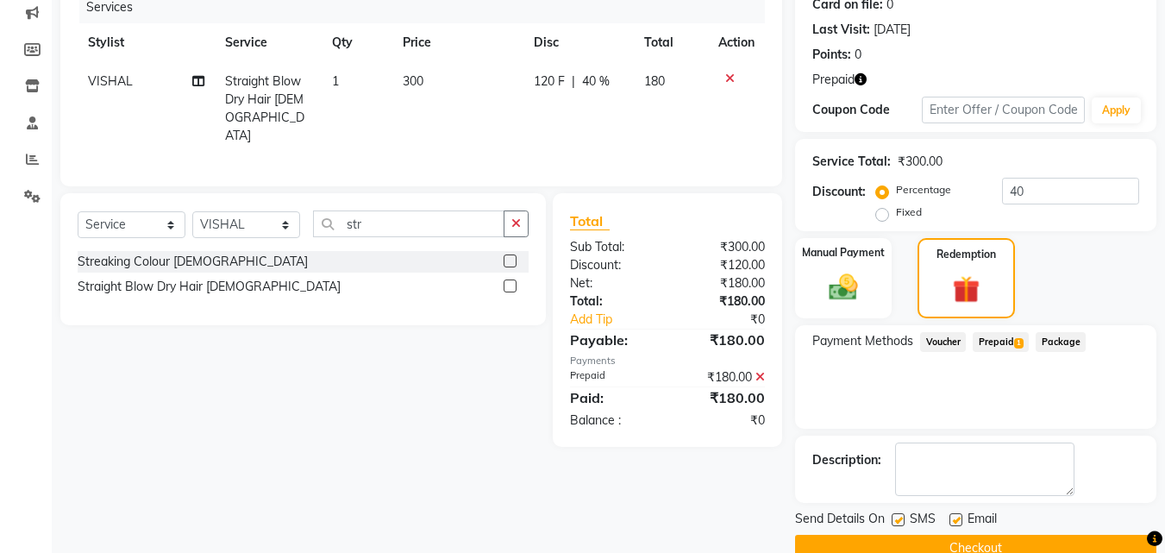
scroll to position [257, 0]
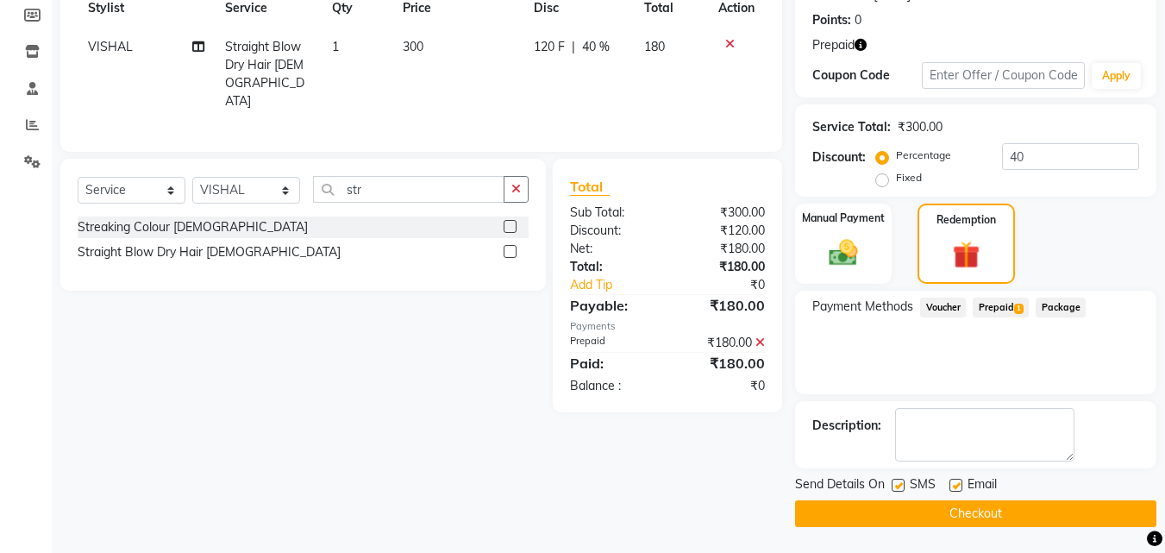
drag, startPoint x: 1096, startPoint y: 521, endPoint x: 1091, endPoint y: 506, distance: 15.3
click at [1092, 519] on button "Checkout" at bounding box center [975, 513] width 361 height 27
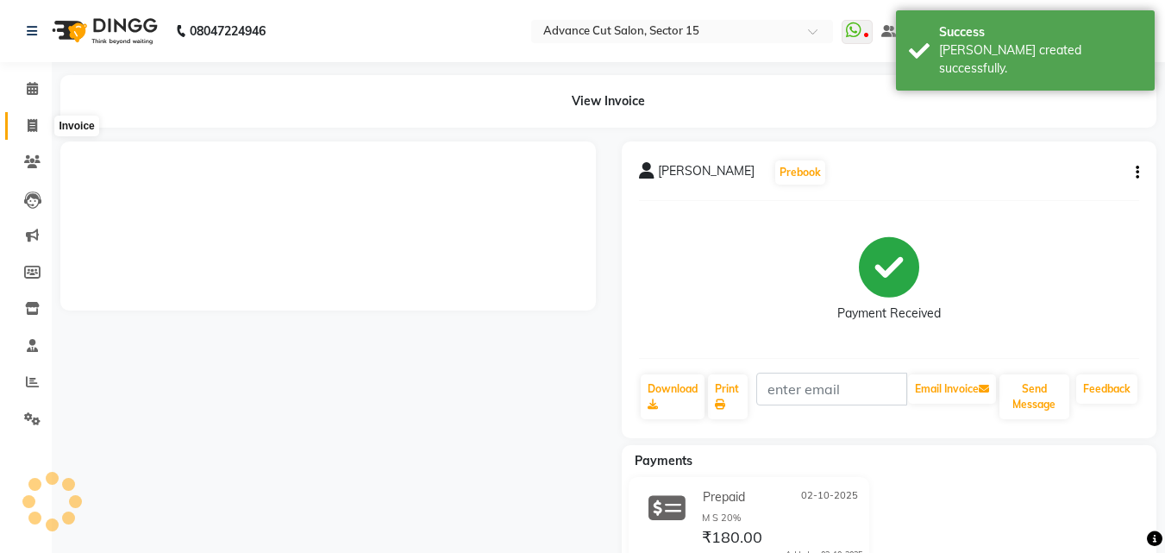
click at [29, 128] on icon at bounding box center [32, 125] width 9 height 13
select select "service"
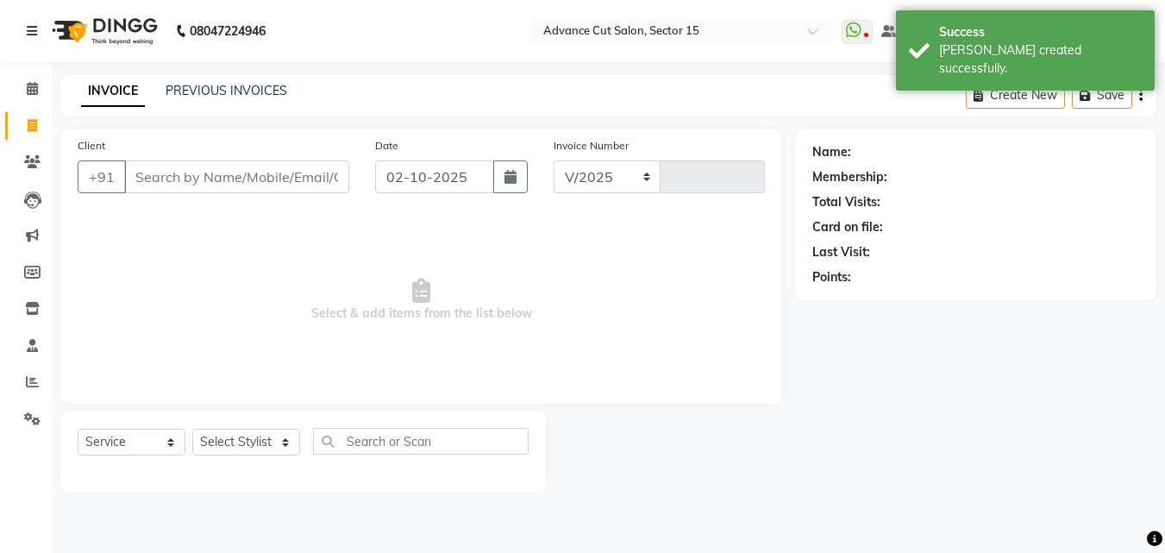
select select "6255"
type input "8088"
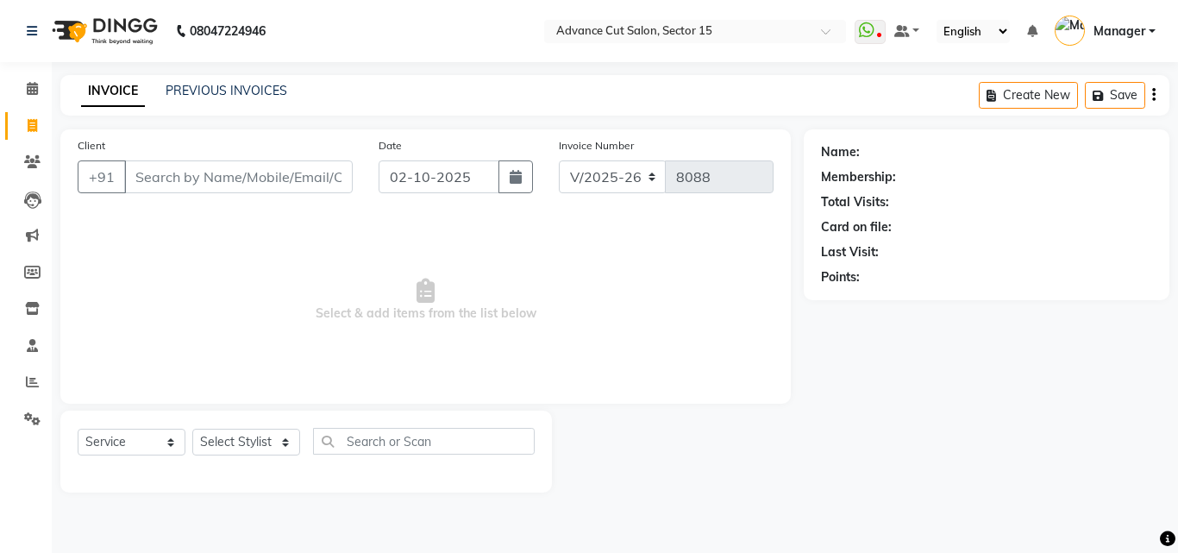
click at [344, 153] on div "Client +91" at bounding box center [215, 171] width 301 height 71
click at [230, 202] on div "Client +91" at bounding box center [215, 171] width 301 height 71
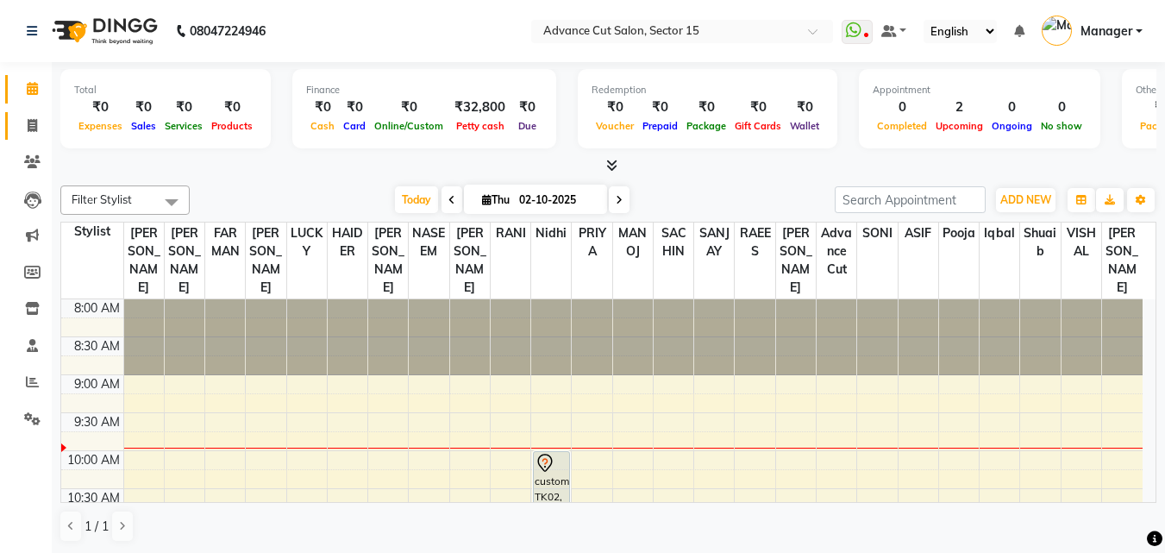
click at [12, 128] on link "Invoice" at bounding box center [25, 126] width 41 height 28
select select "6255"
select select "service"
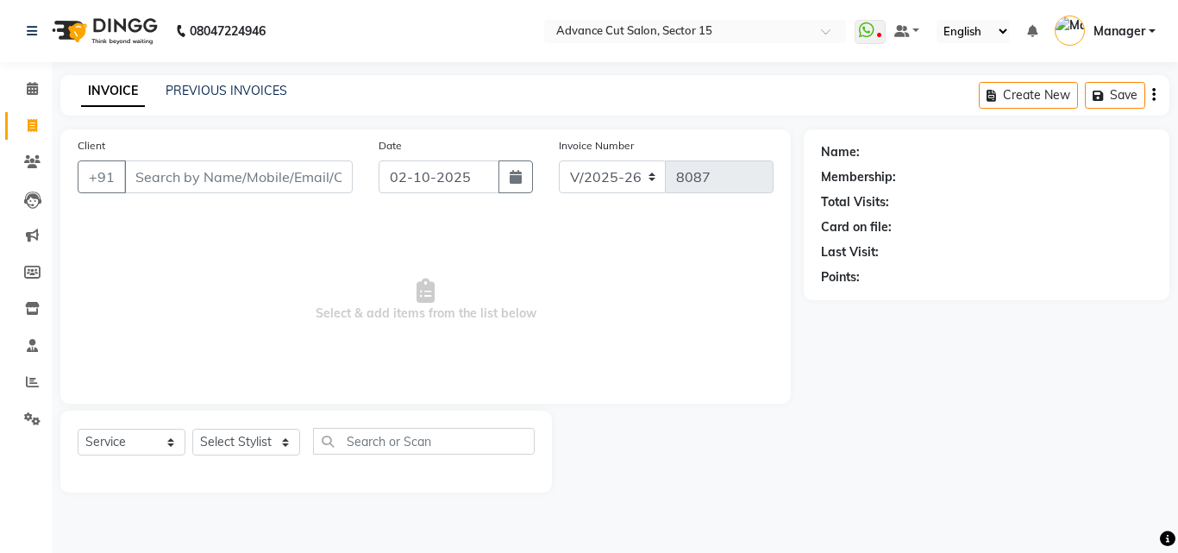
select select "6255"
select select "service"
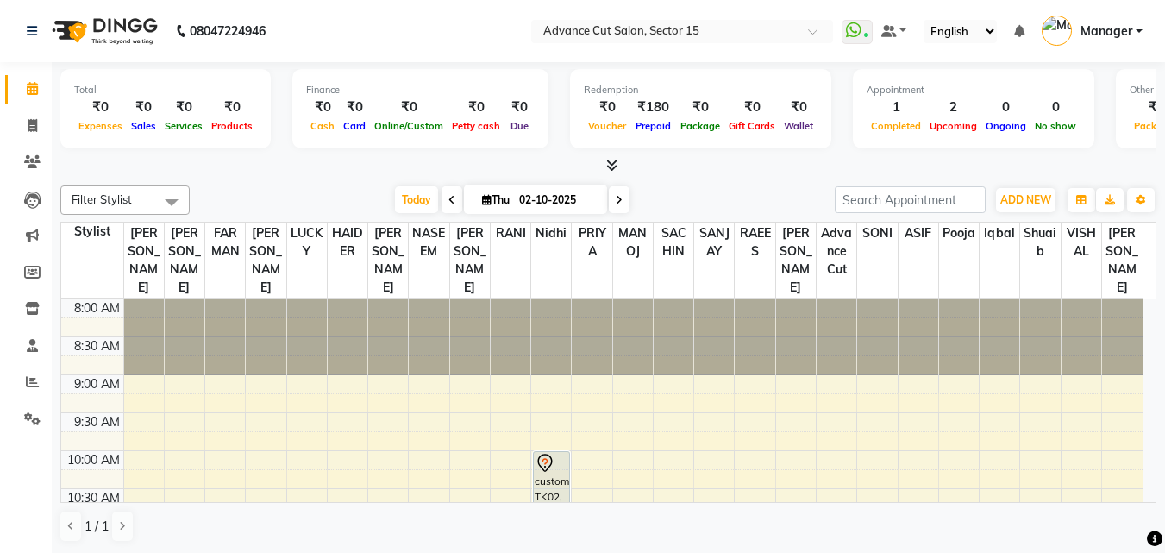
click at [12, 50] on nav "08047224946 Select Location × Advance Cut Salon, Sector 15 WhatsApp Status ✕ St…" at bounding box center [582, 31] width 1165 height 62
click at [34, 134] on span at bounding box center [32, 126] width 30 height 20
select select "service"
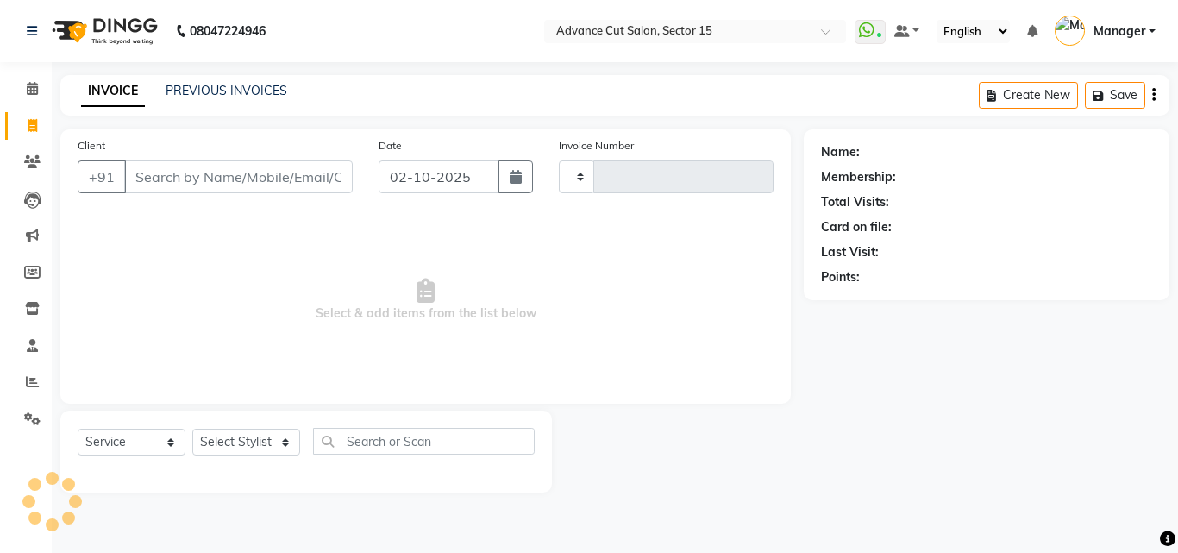
type input "8088"
select select "6255"
drag, startPoint x: 27, startPoint y: 115, endPoint x: 84, endPoint y: 3, distance: 125.3
click at [24, 114] on link "Invoice" at bounding box center [25, 126] width 41 height 28
select select "6255"
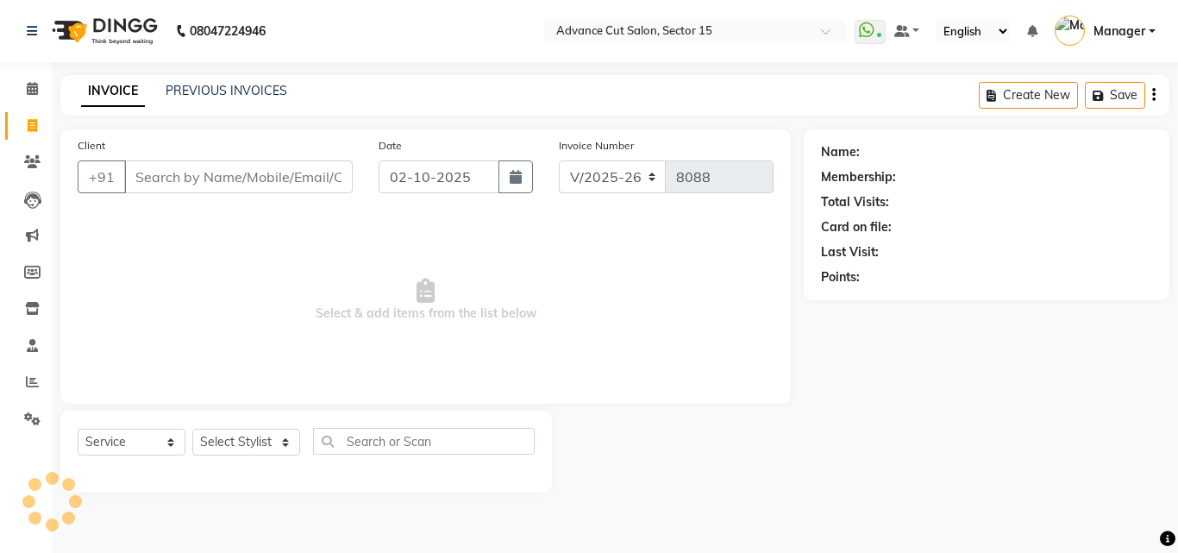
select select "service"
